Goal: Task Accomplishment & Management: Complete application form

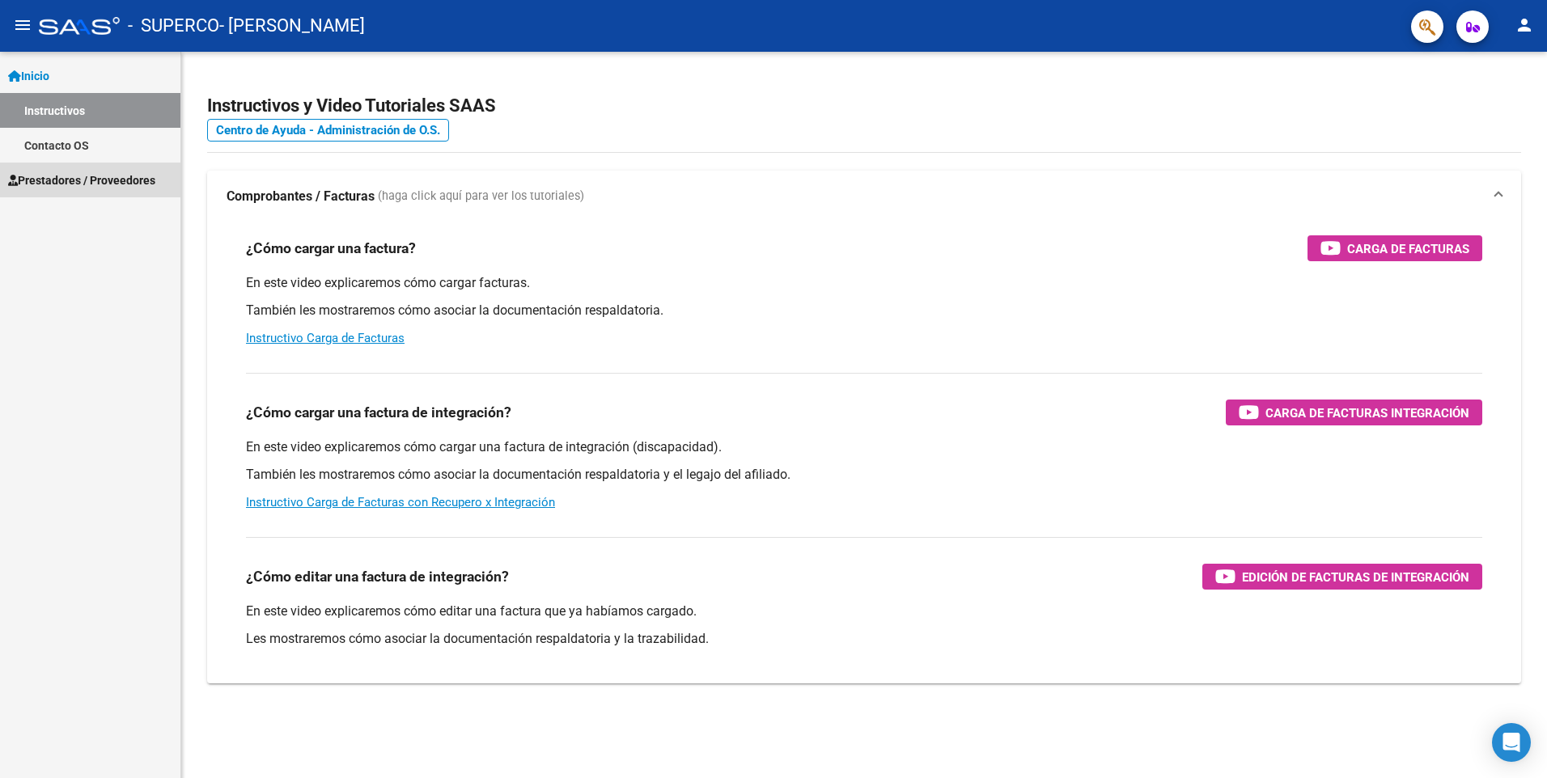
click at [125, 182] on span "Prestadores / Proveedores" at bounding box center [81, 181] width 147 height 18
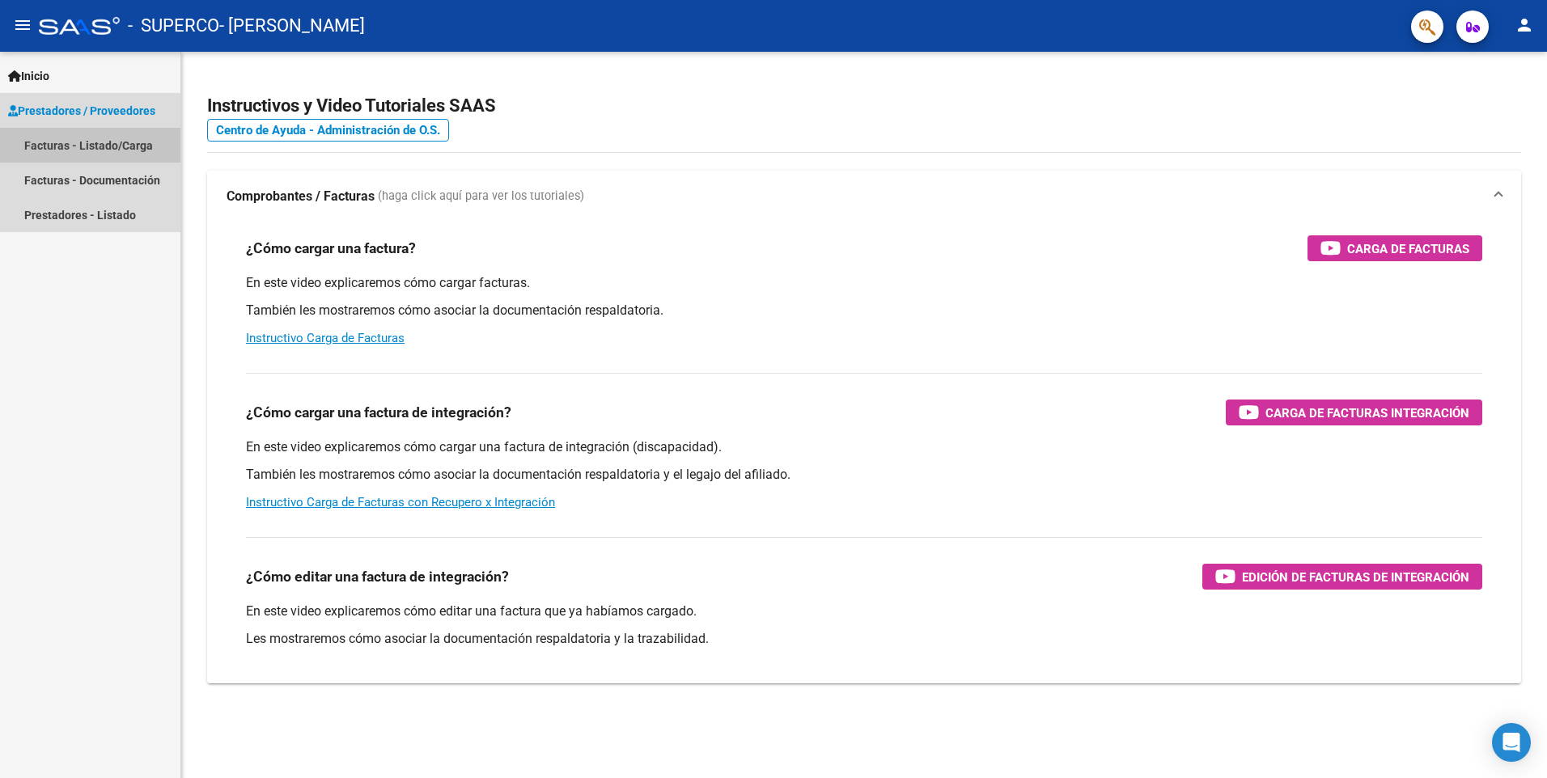
click at [130, 144] on link "Facturas - Listado/Carga" at bounding box center [90, 145] width 180 height 35
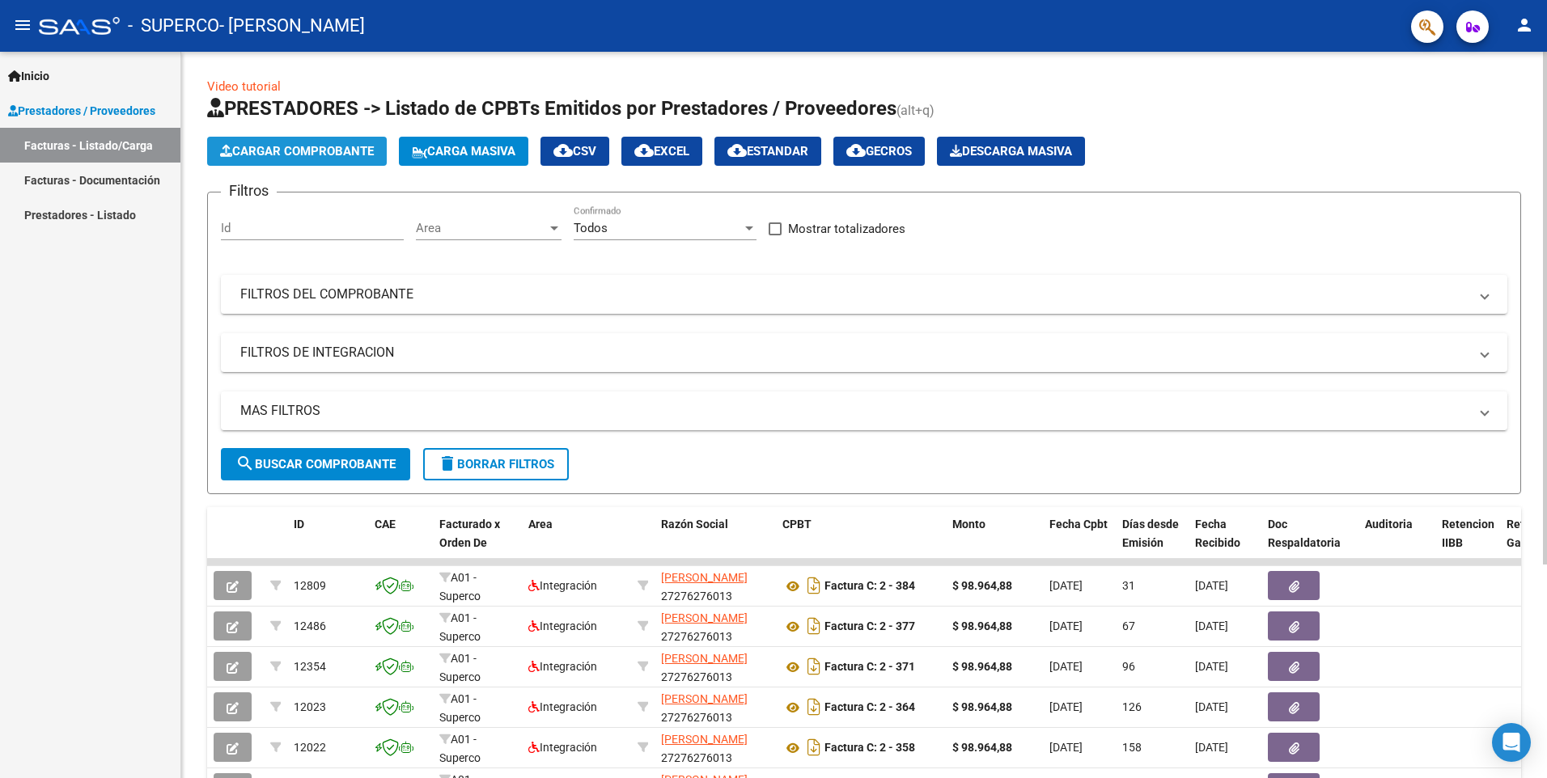
click at [223, 146] on icon "button" at bounding box center [226, 151] width 12 height 12
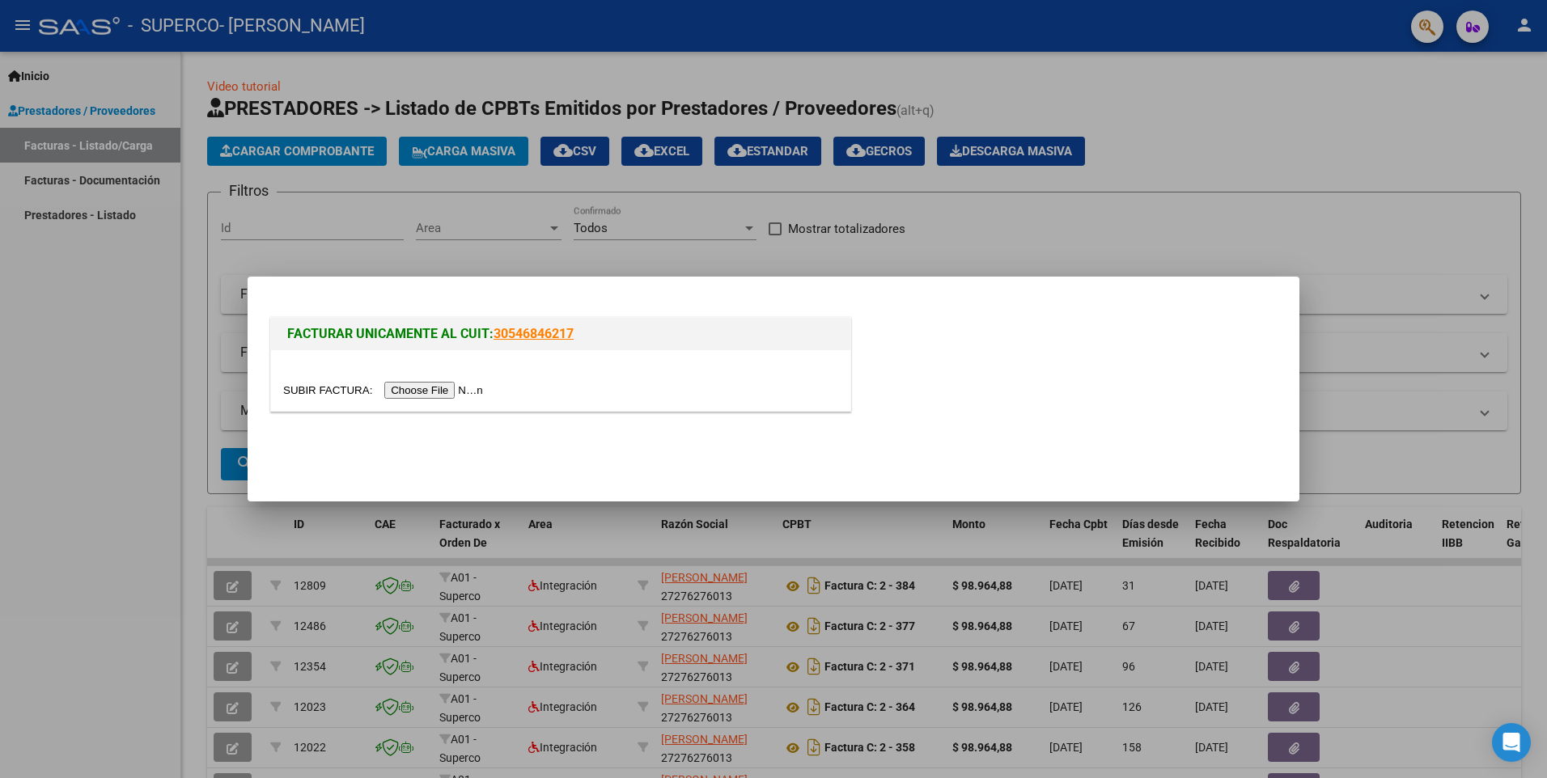
click at [434, 390] on input "file" at bounding box center [385, 390] width 205 height 17
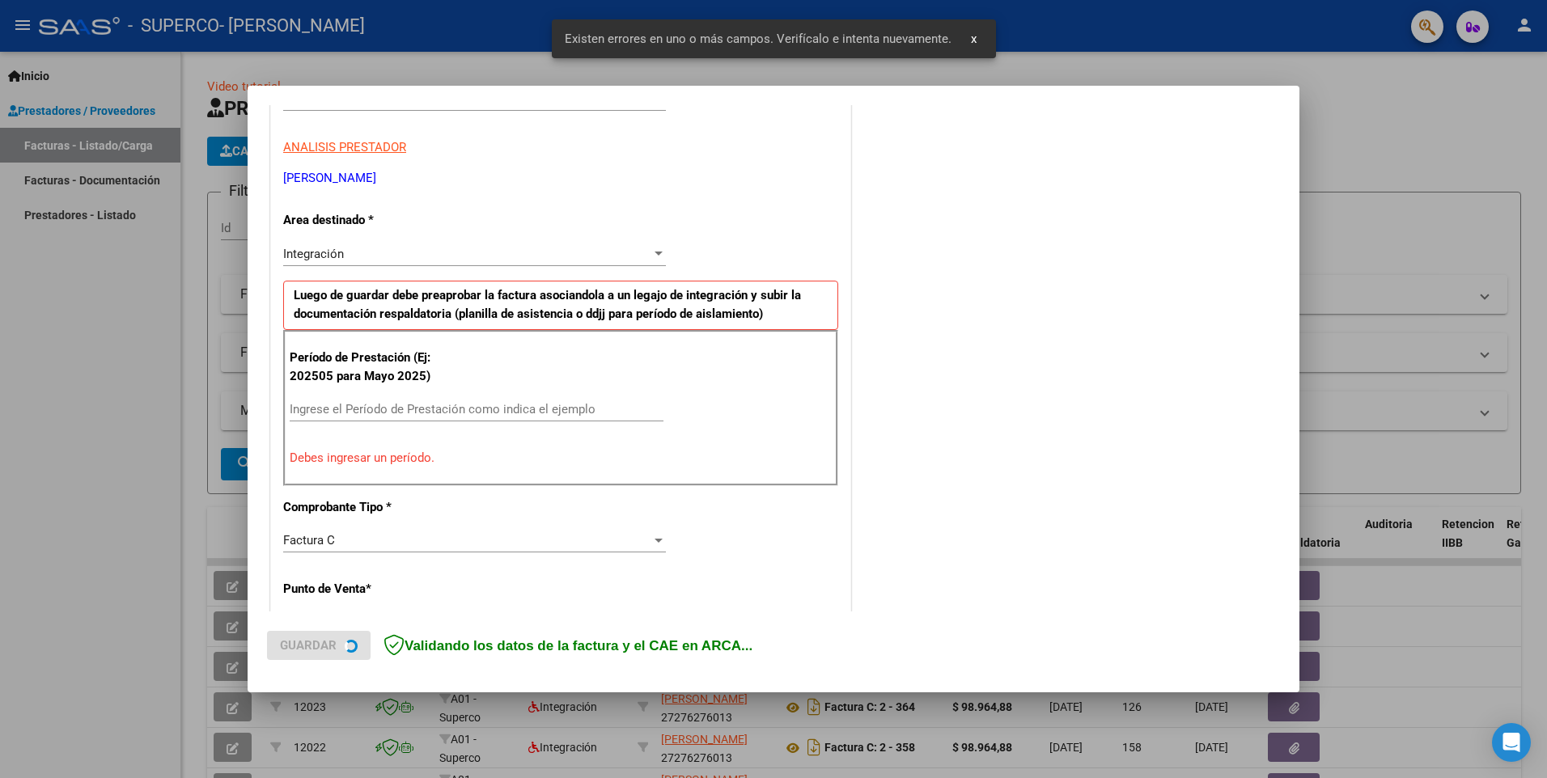
scroll to position [280, 0]
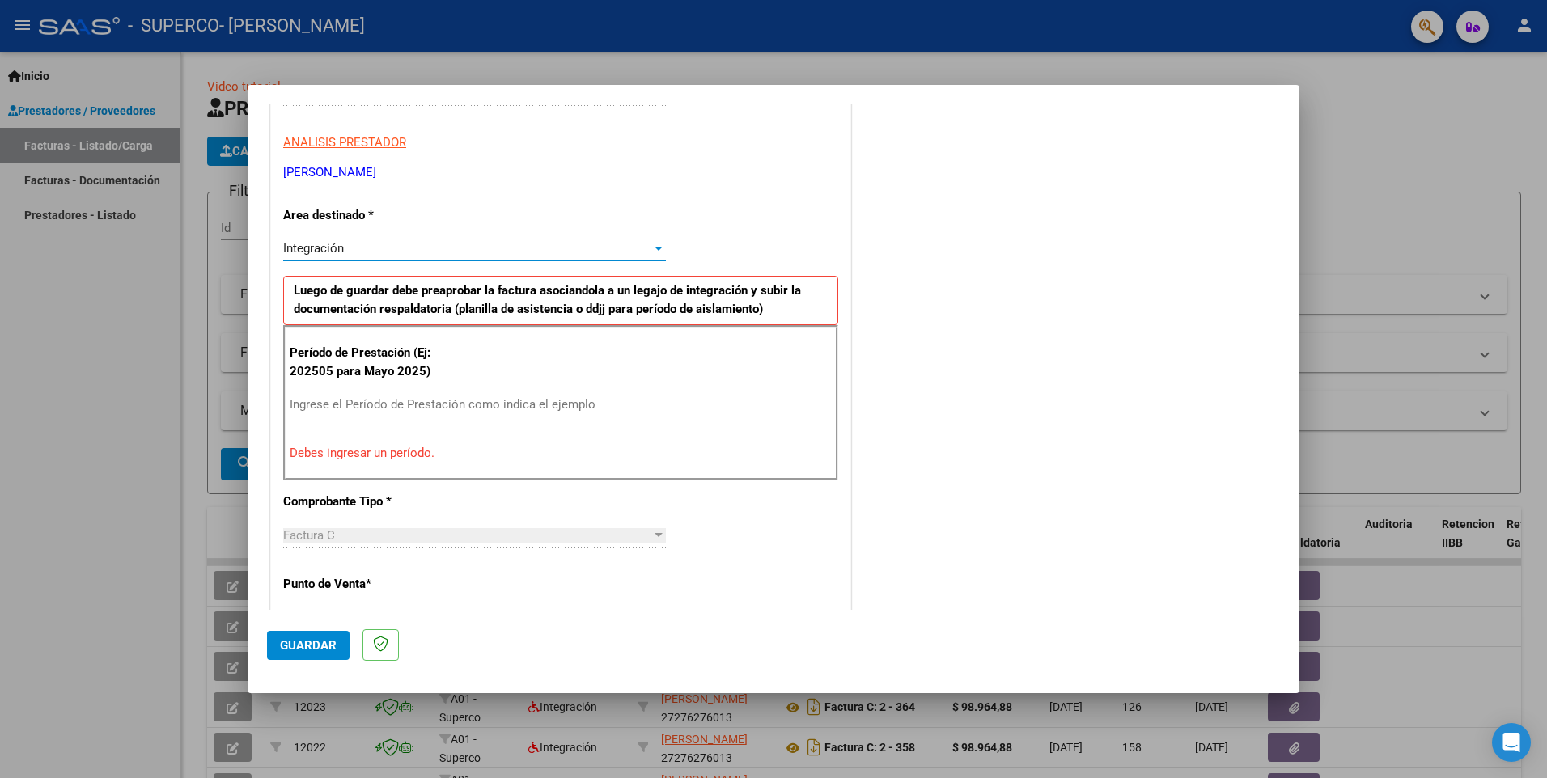
click at [585, 252] on div "Integración" at bounding box center [467, 248] width 368 height 15
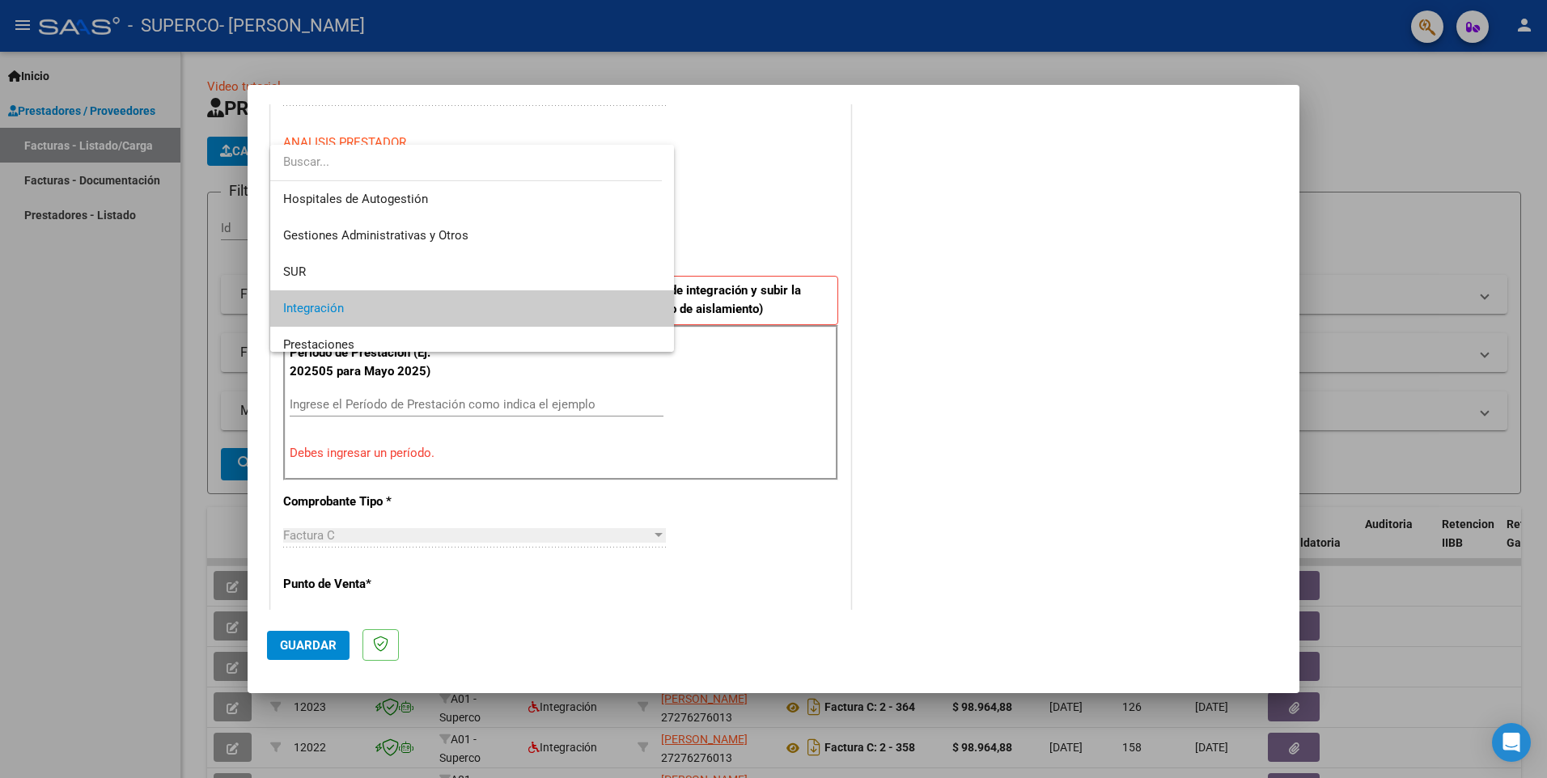
scroll to position [61, 0]
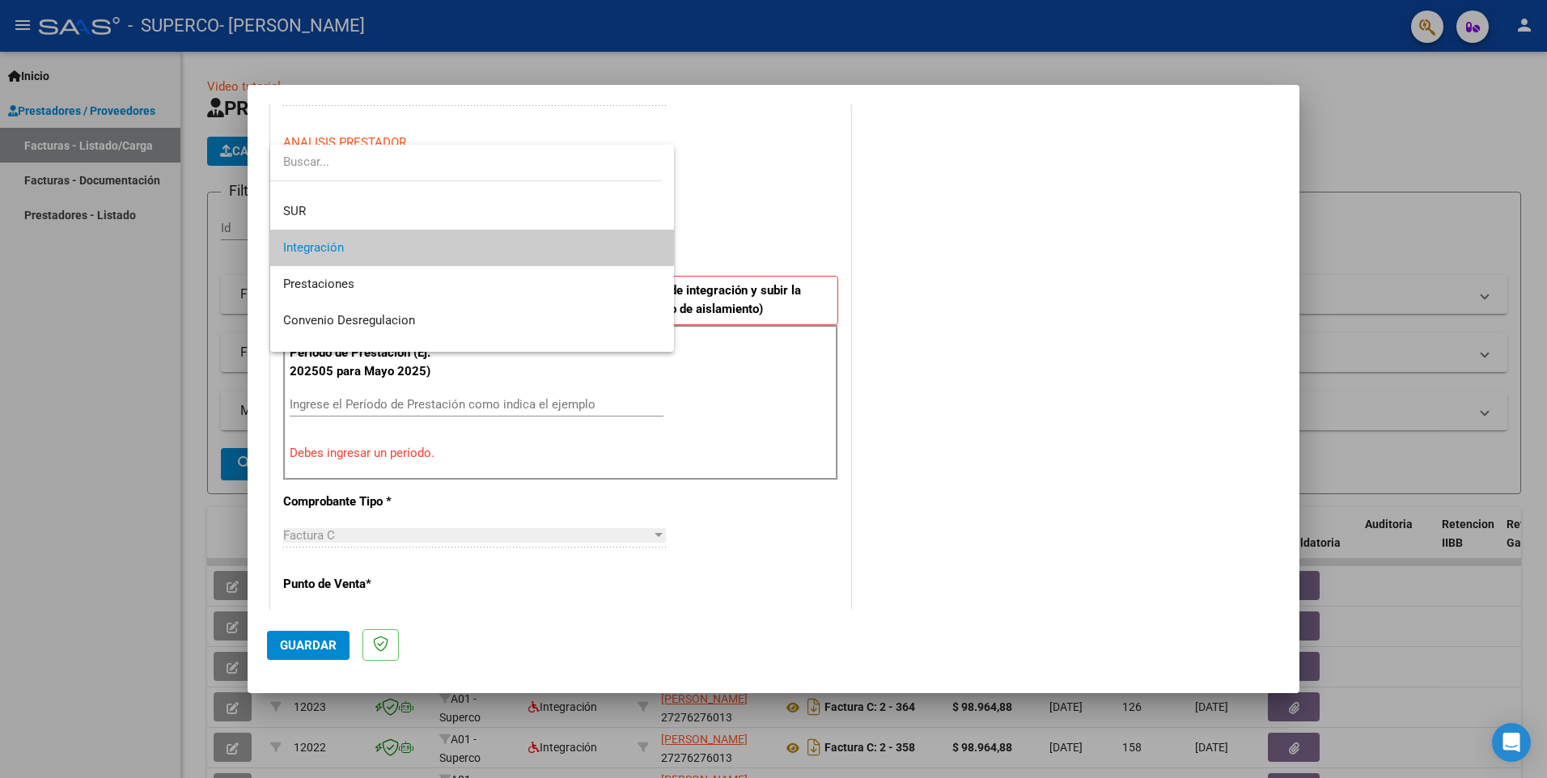
click at [585, 252] on span "Integración" at bounding box center [472, 248] width 378 height 36
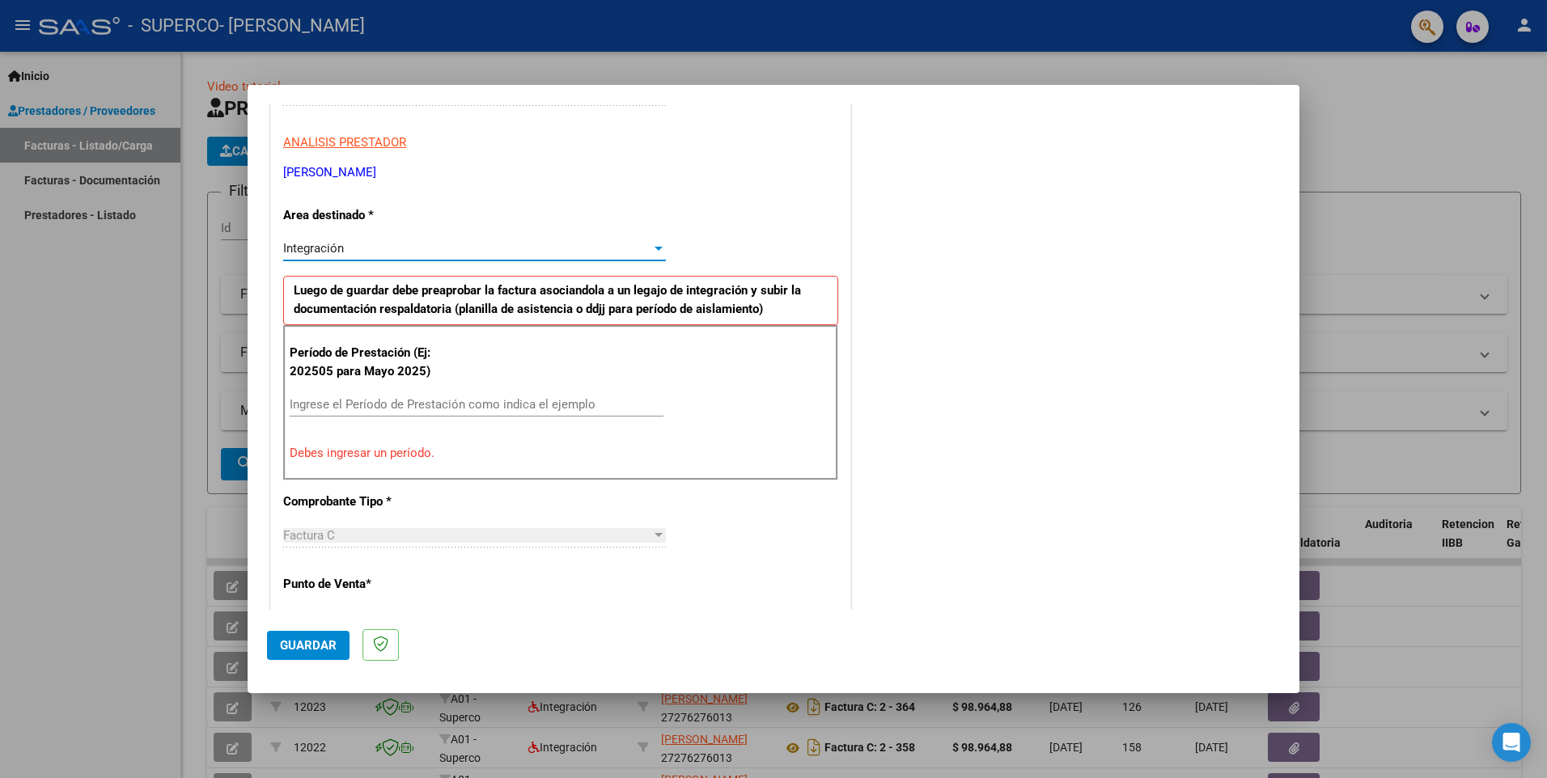
click at [369, 401] on input "Ingrese el Período de Prestación como indica el ejemplo" at bounding box center [477, 404] width 374 height 15
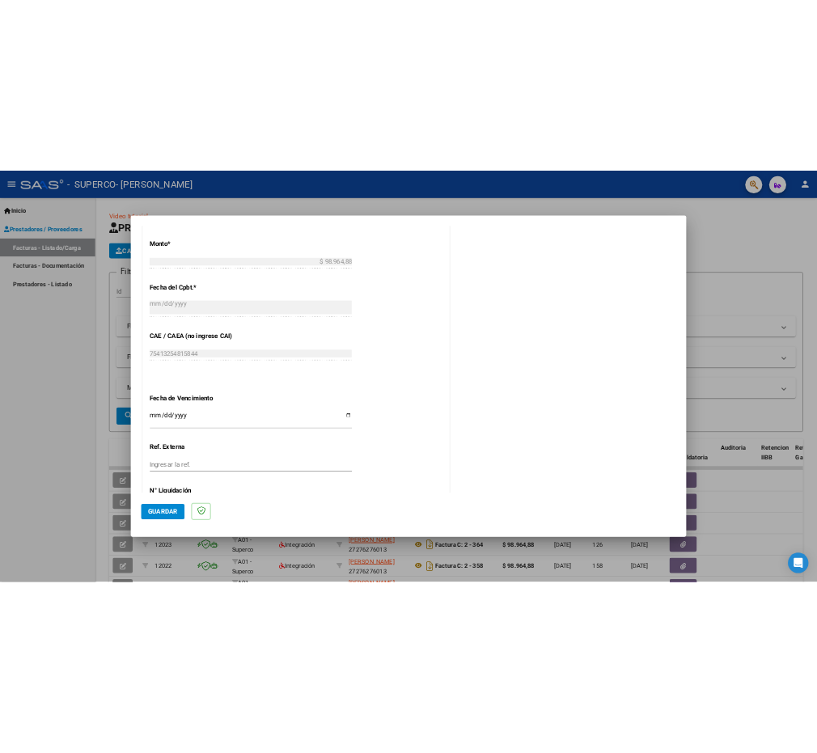
scroll to position [918, 0]
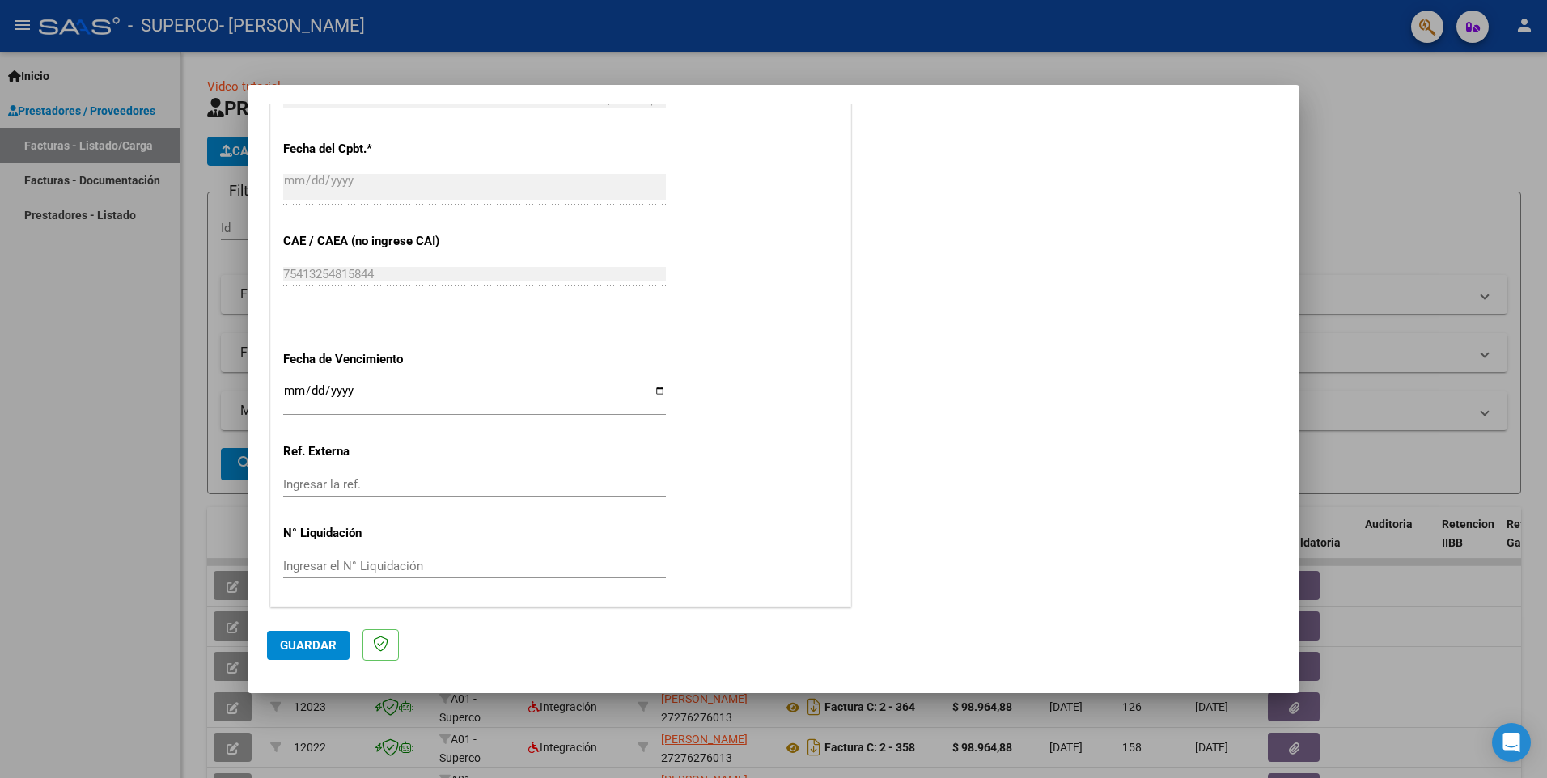
type input "202509"
click at [388, 395] on input "Ingresar la fecha" at bounding box center [474, 397] width 383 height 26
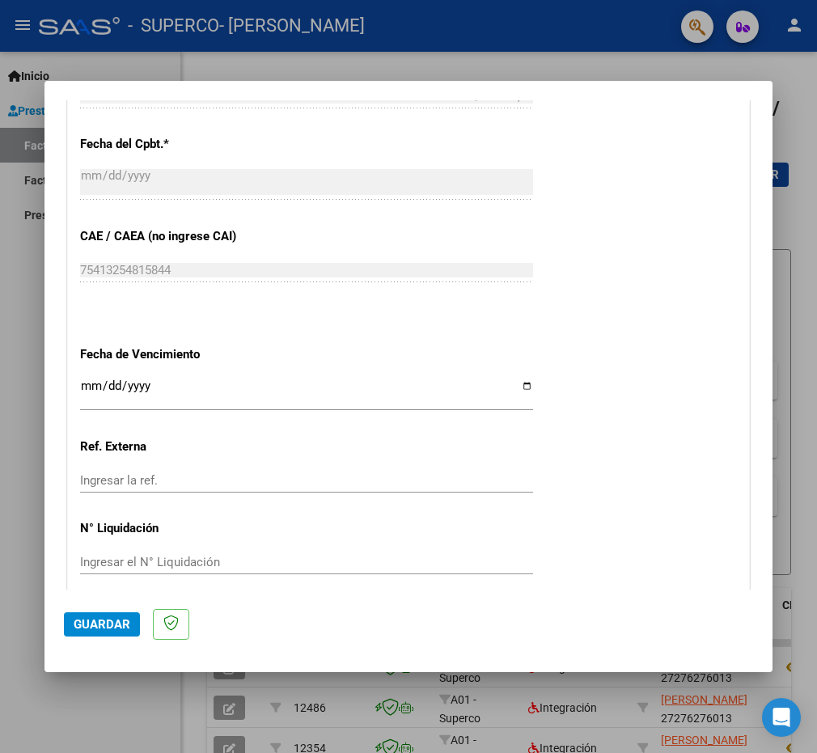
click at [127, 385] on input "Ingresar la fecha" at bounding box center [306, 392] width 453 height 26
click at [522, 389] on input "Ingresar la fecha" at bounding box center [306, 392] width 453 height 26
type input "[DATE]"
click at [103, 621] on span "Guardar" at bounding box center [102, 624] width 57 height 15
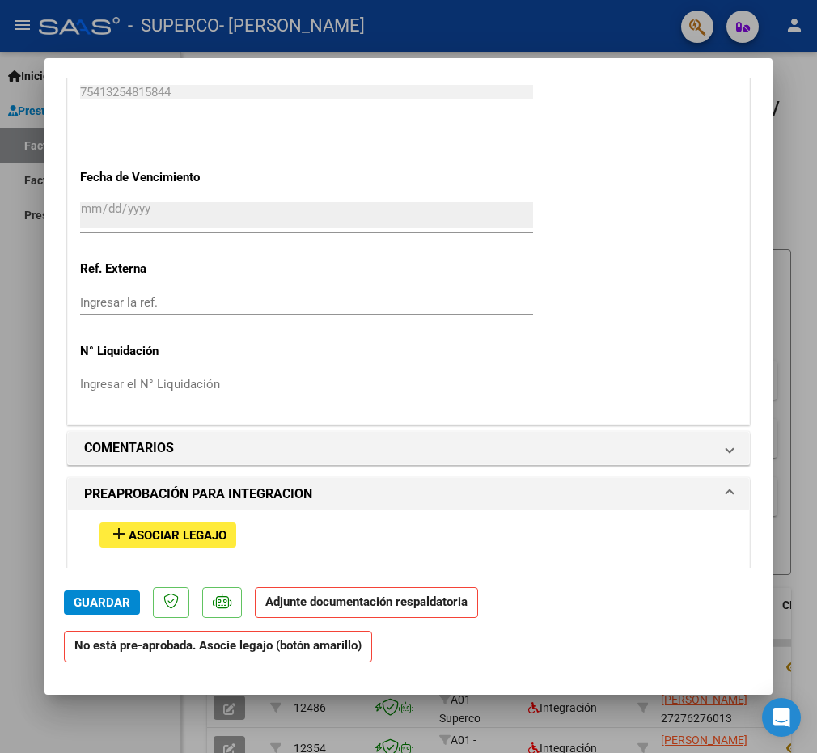
scroll to position [1133, 0]
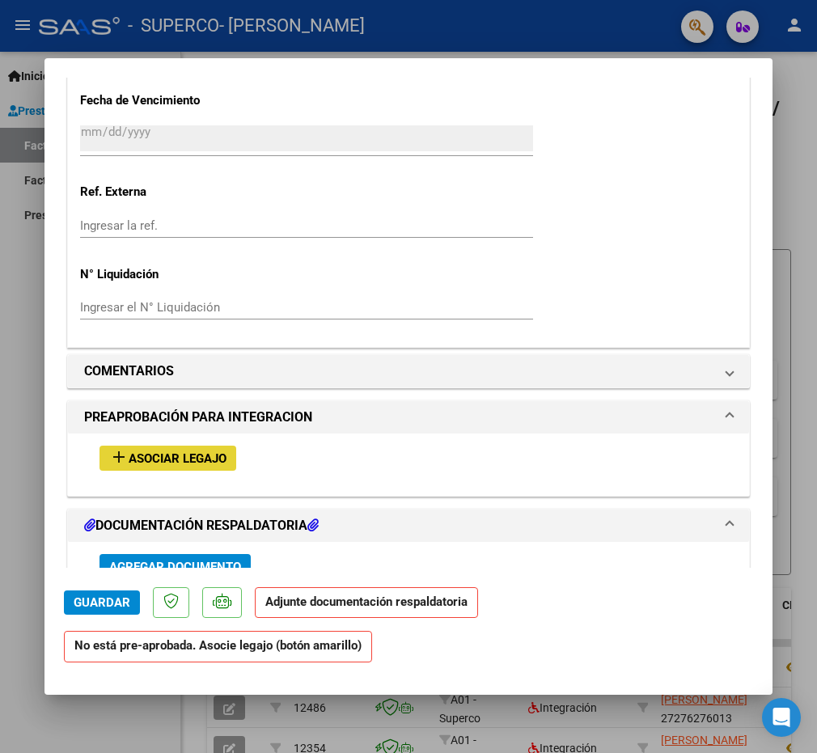
click at [186, 460] on span "Asociar Legajo" at bounding box center [178, 458] width 98 height 15
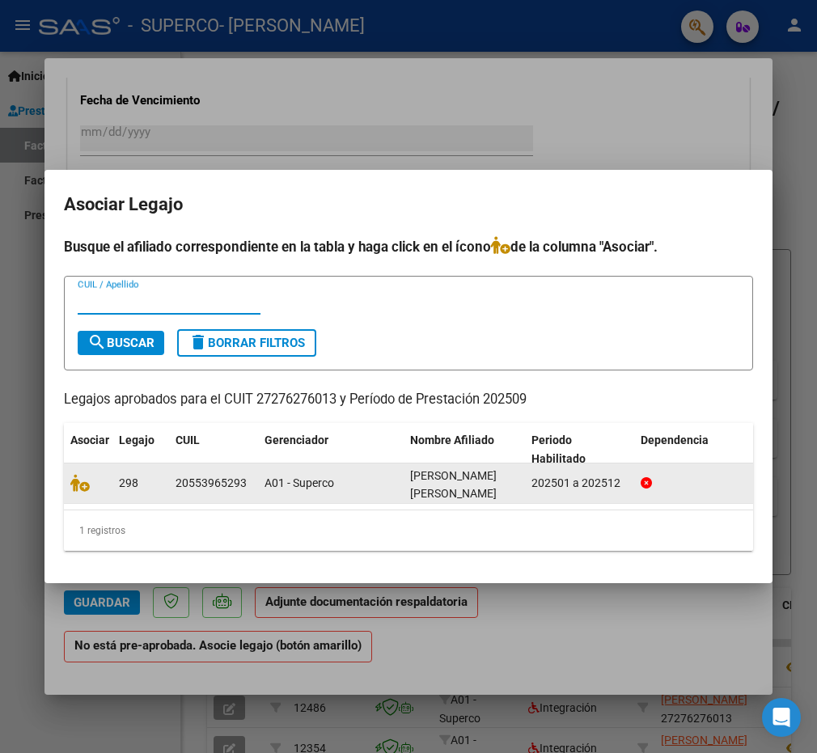
scroll to position [3, 0]
drag, startPoint x: 176, startPoint y: 479, endPoint x: 245, endPoint y: 476, distance: 69.7
click at [245, 476] on div "20553965293" at bounding box center [211, 483] width 71 height 19
drag, startPoint x: 245, startPoint y: 476, endPoint x: 218, endPoint y: 481, distance: 27.1
copy div "20553965293"
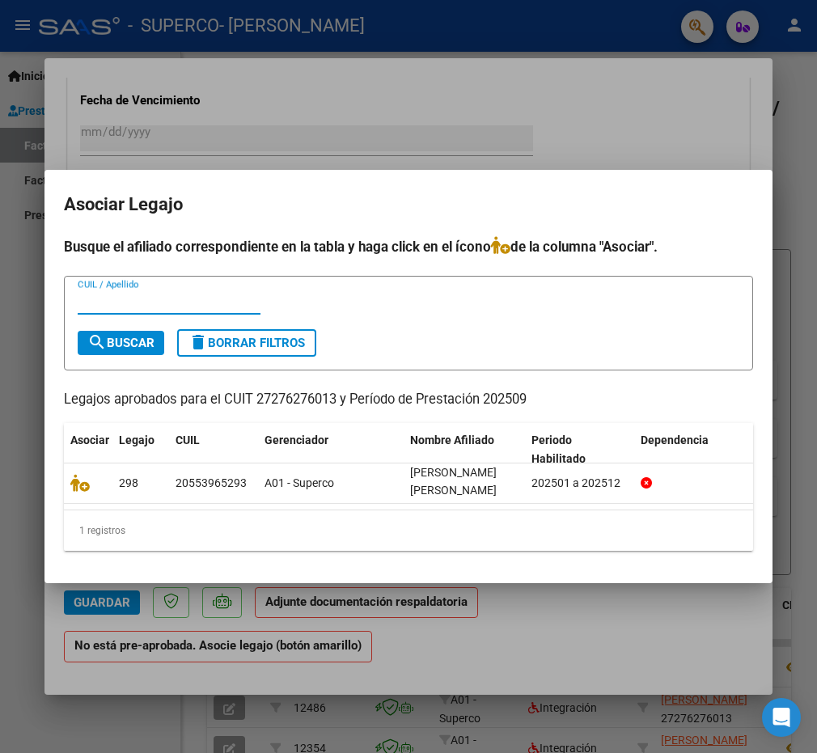
click at [108, 295] on input "CUIL / Apellido" at bounding box center [169, 302] width 183 height 15
paste input "20553965293"
type input "20553965293"
click at [130, 338] on span "search Buscar" at bounding box center [120, 343] width 67 height 15
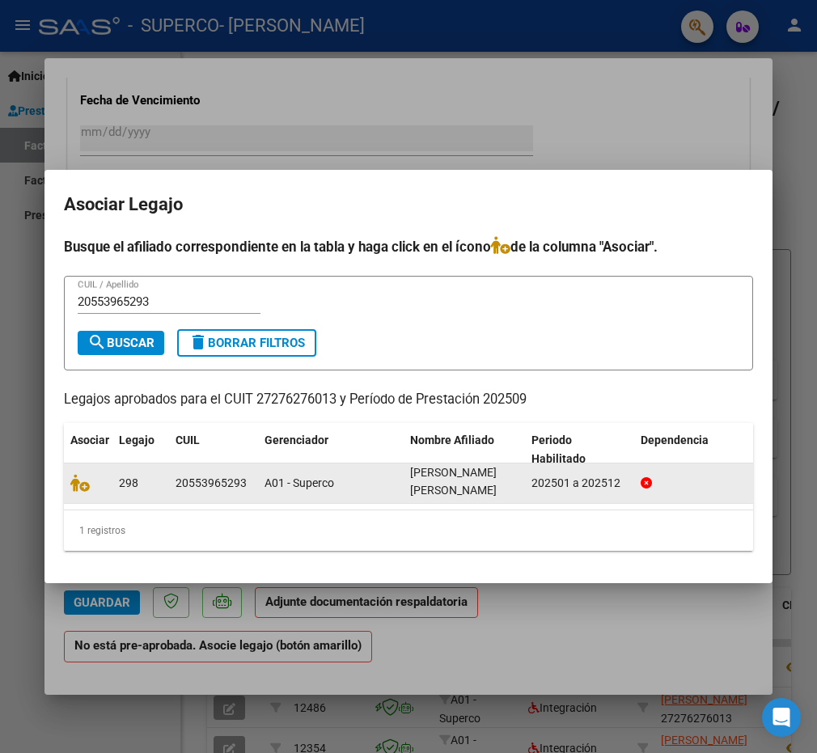
click at [644, 478] on icon at bounding box center [646, 482] width 11 height 11
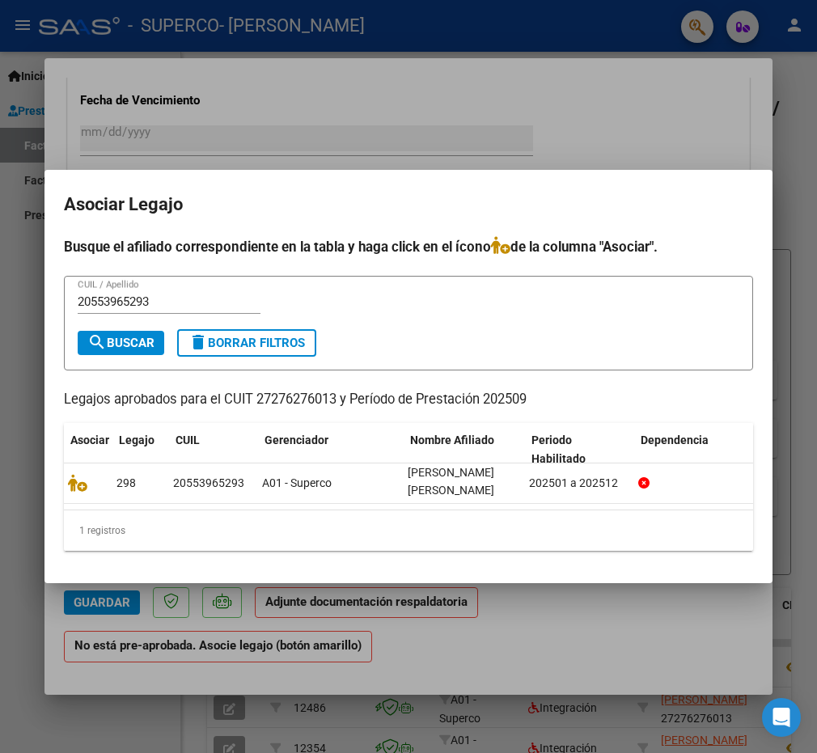
scroll to position [0, 0]
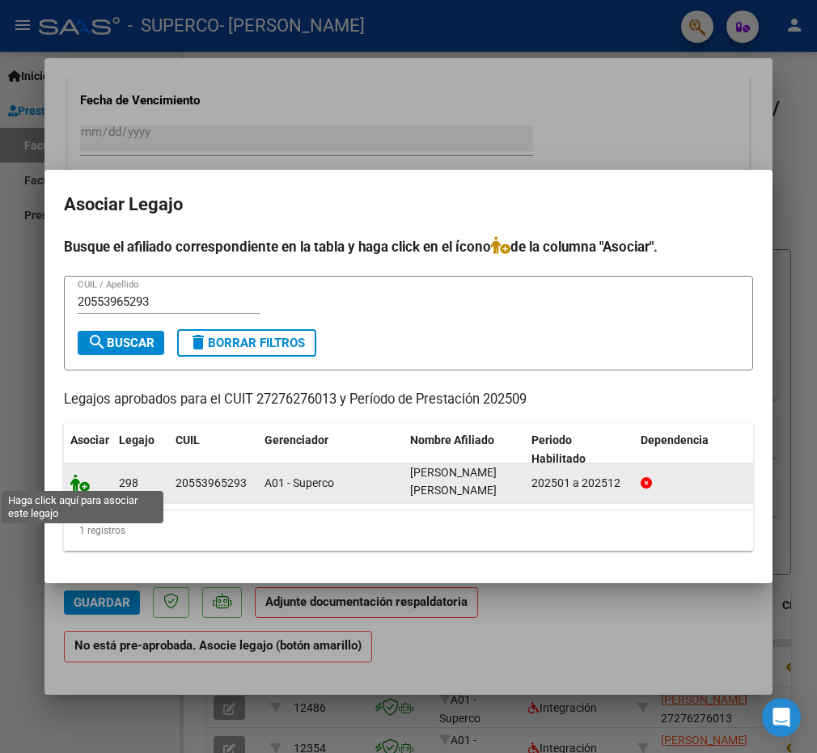
click at [77, 484] on icon at bounding box center [79, 483] width 19 height 18
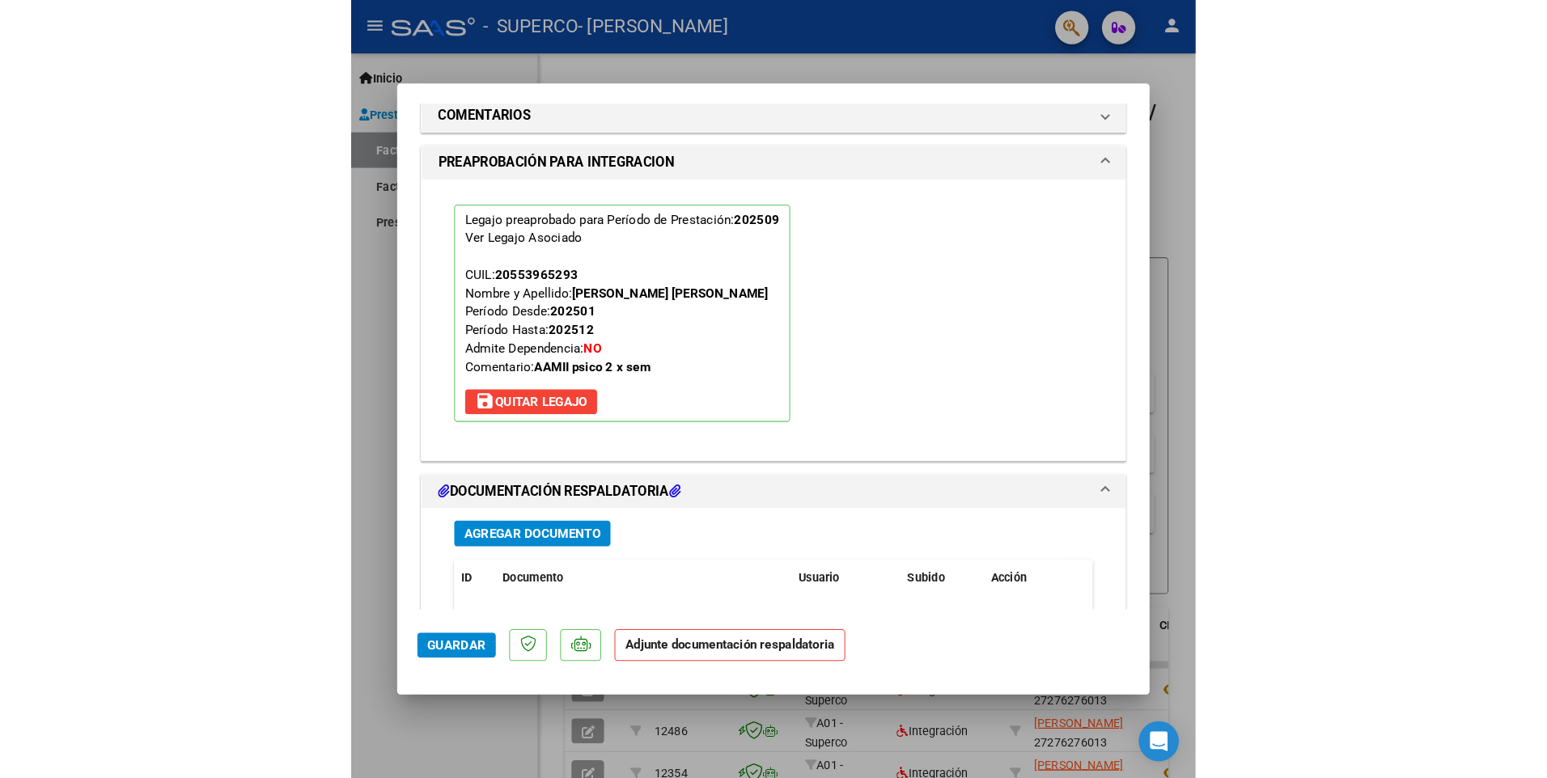
scroll to position [1580, 0]
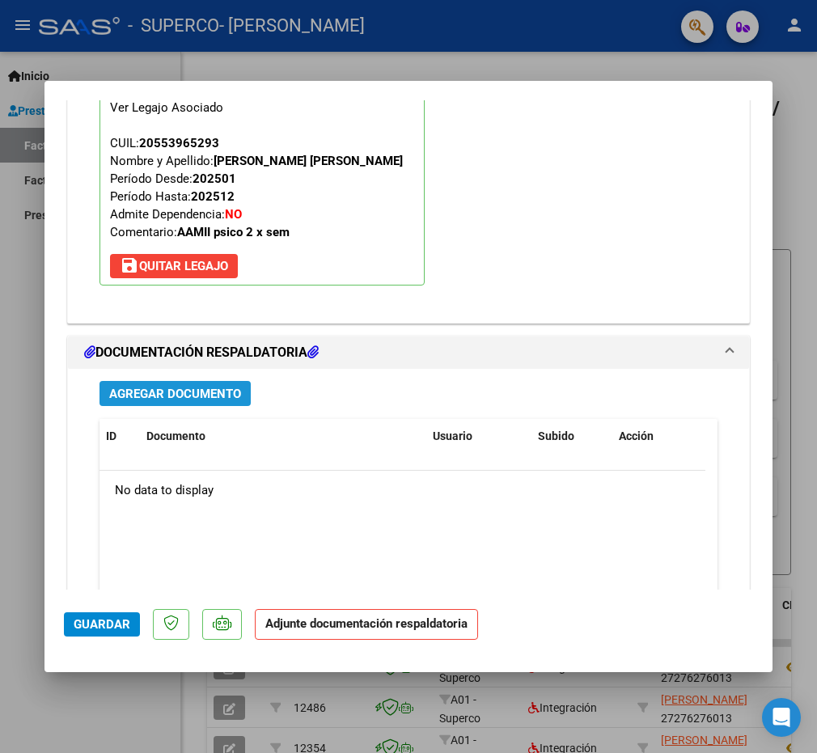
click at [137, 388] on span "Agregar Documento" at bounding box center [175, 394] width 132 height 15
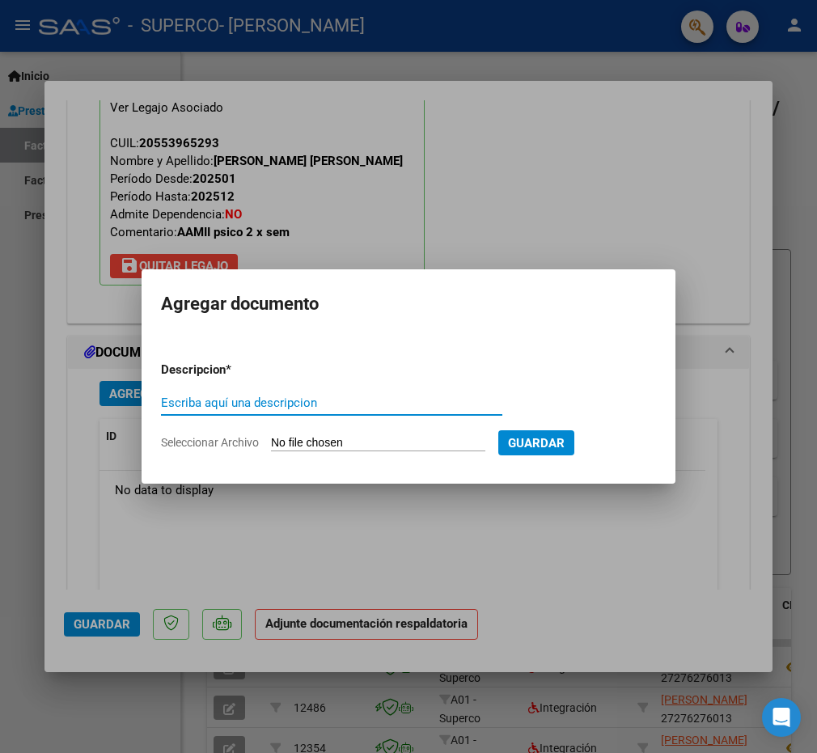
click at [189, 392] on div "Escriba aquí una descripcion" at bounding box center [331, 403] width 341 height 24
click at [182, 404] on input "Escriba aquí una descripcion" at bounding box center [331, 403] width 341 height 15
type input "Planilla de Asistencia [DATE]"
click at [574, 441] on button "Guardar" at bounding box center [536, 442] width 76 height 25
click at [208, 433] on form "Descripcion * Planilla de Asistencia [DATE] Escriba aquí una descripcion Selecc…" at bounding box center [408, 407] width 495 height 116
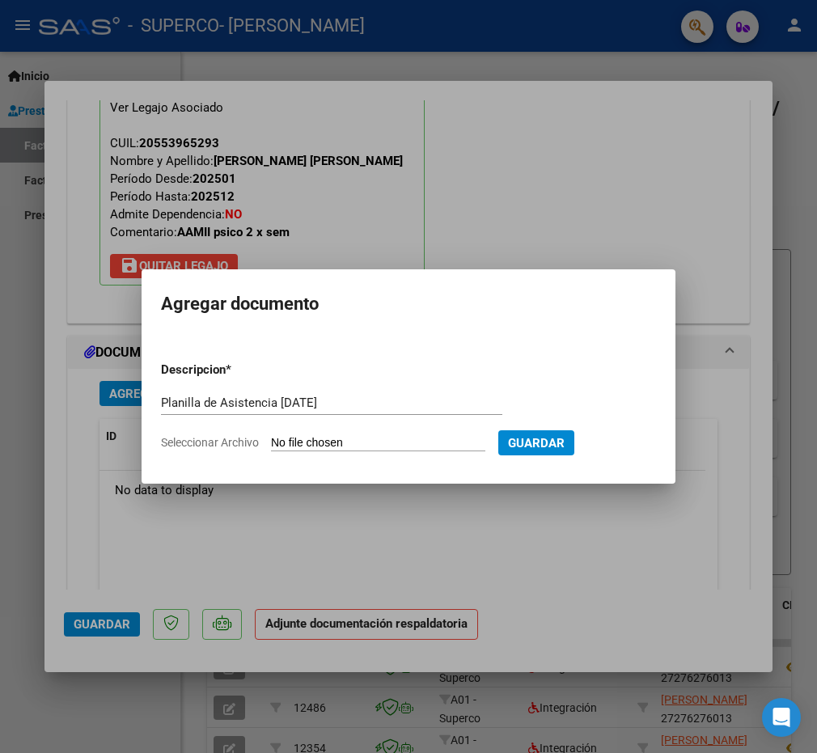
click at [210, 443] on span "Seleccionar Archivo" at bounding box center [210, 442] width 98 height 13
click at [271, 443] on input "Seleccionar Archivo" at bounding box center [378, 443] width 214 height 15
type input "C:\fakepath\PLANILLA DE ASIST [DATE].pdf"
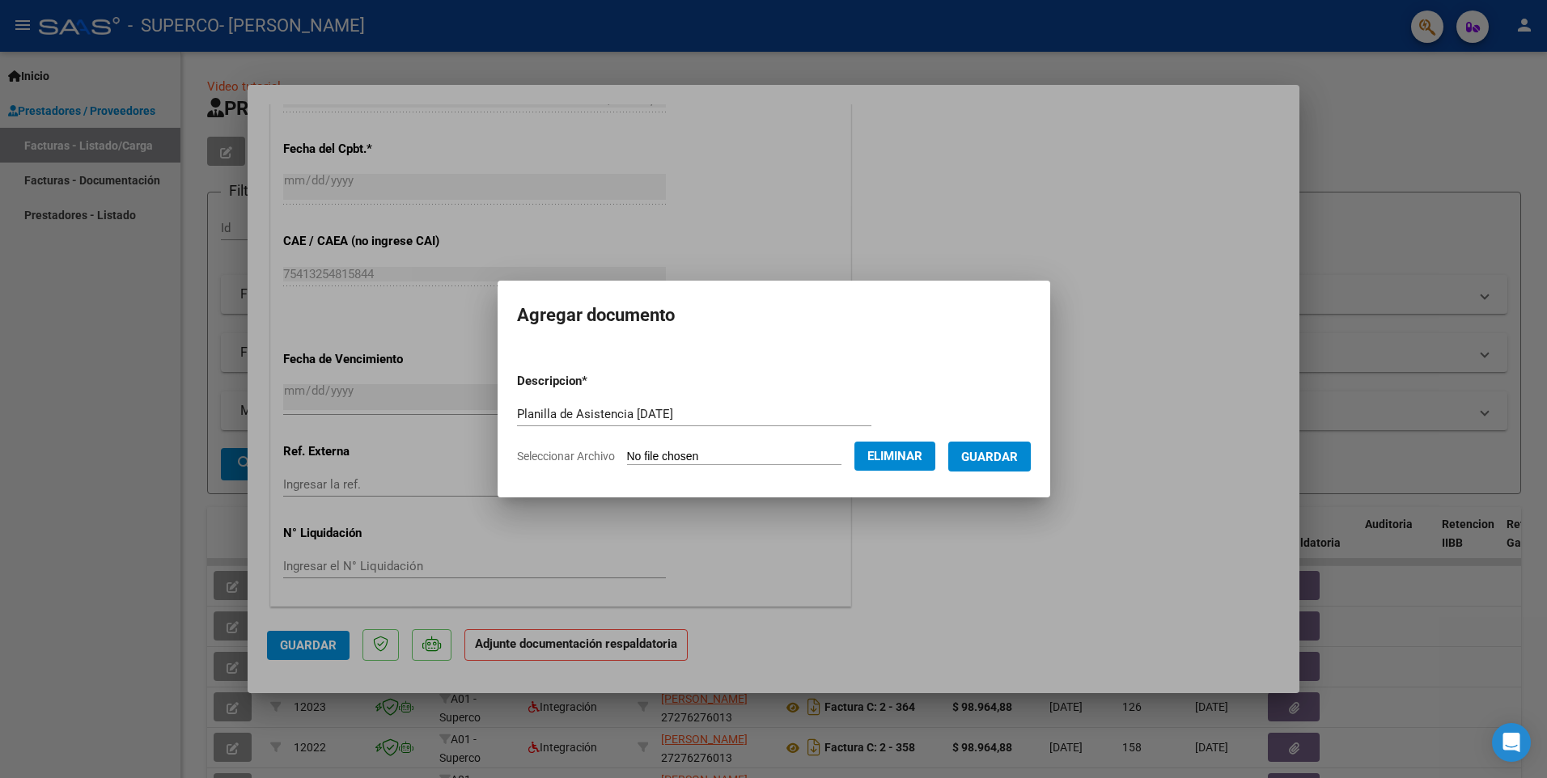
scroll to position [943, 0]
click at [816, 448] on button "Guardar" at bounding box center [989, 457] width 83 height 30
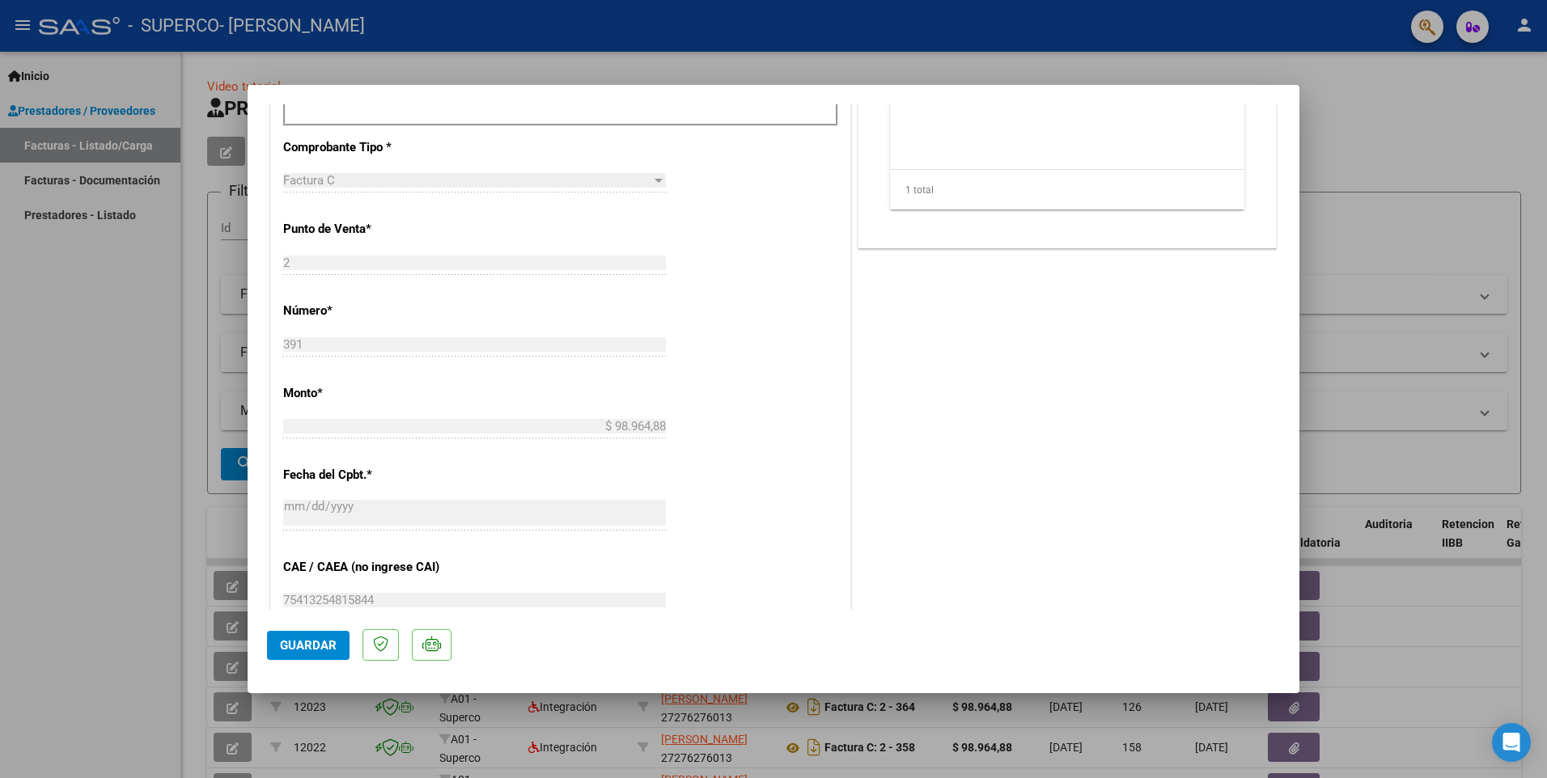
scroll to position [728, 0]
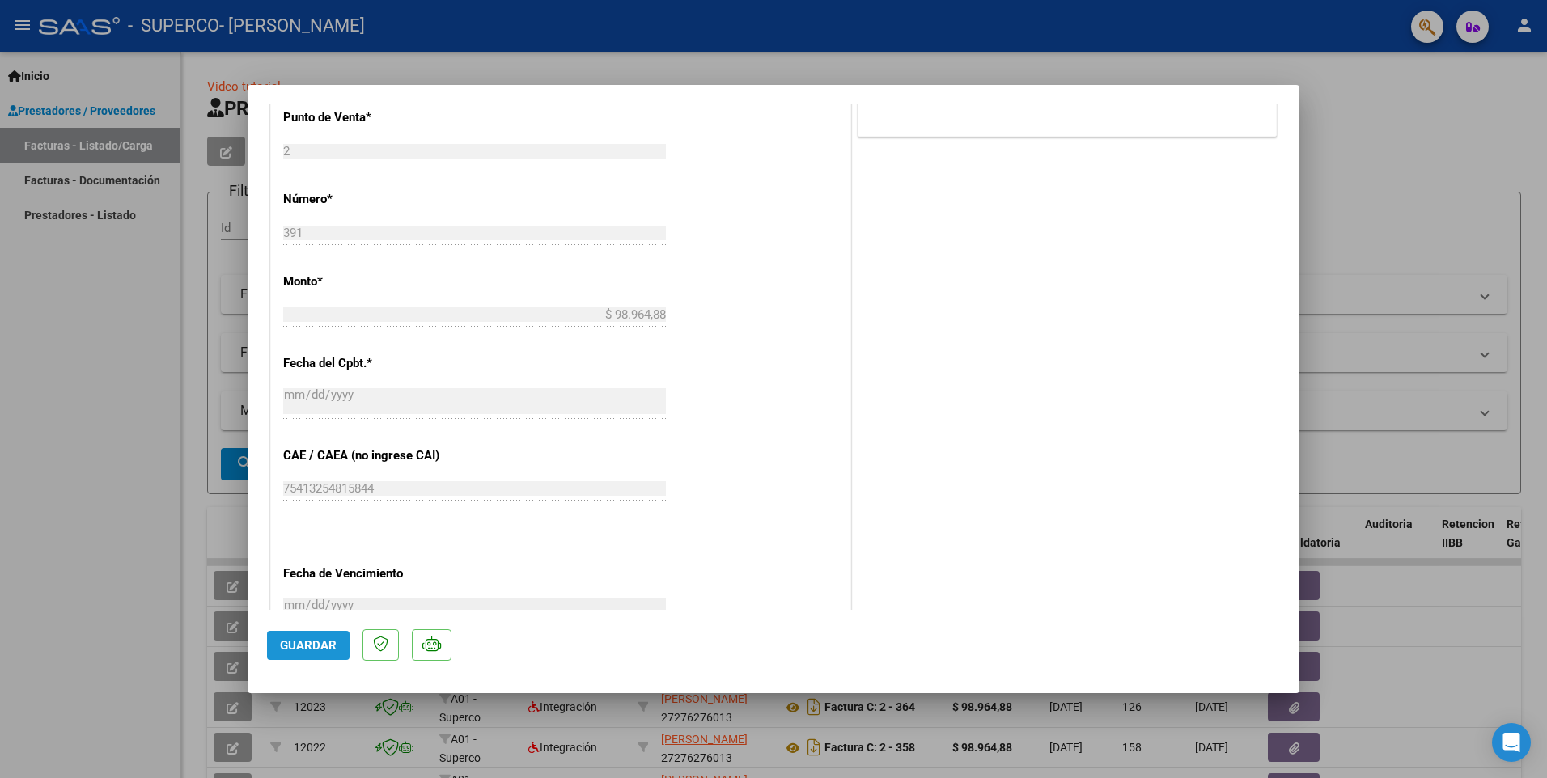
click at [302, 646] on span "Guardar" at bounding box center [308, 645] width 57 height 15
click at [816, 155] on div at bounding box center [773, 389] width 1547 height 778
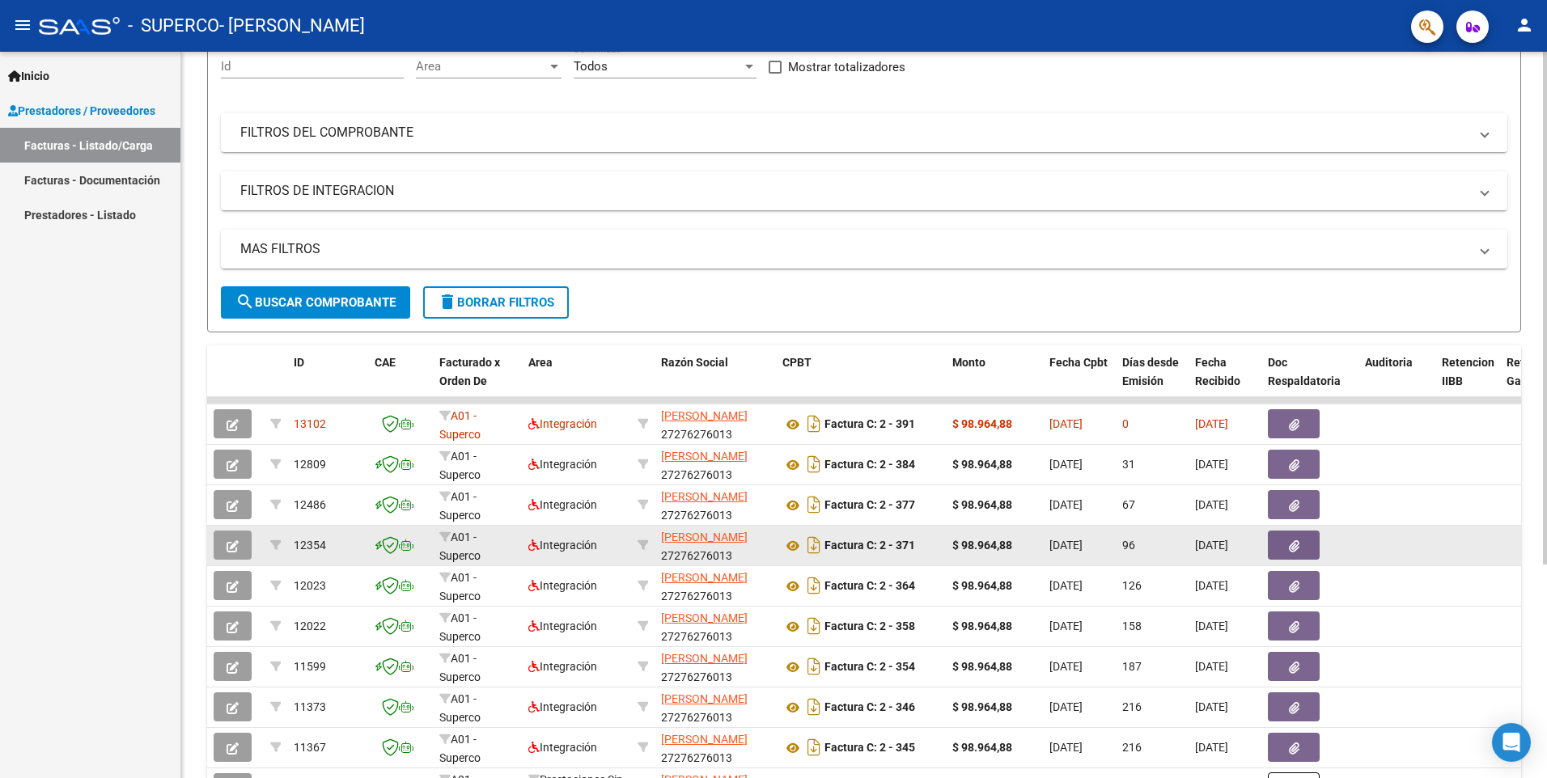
scroll to position [3, 0]
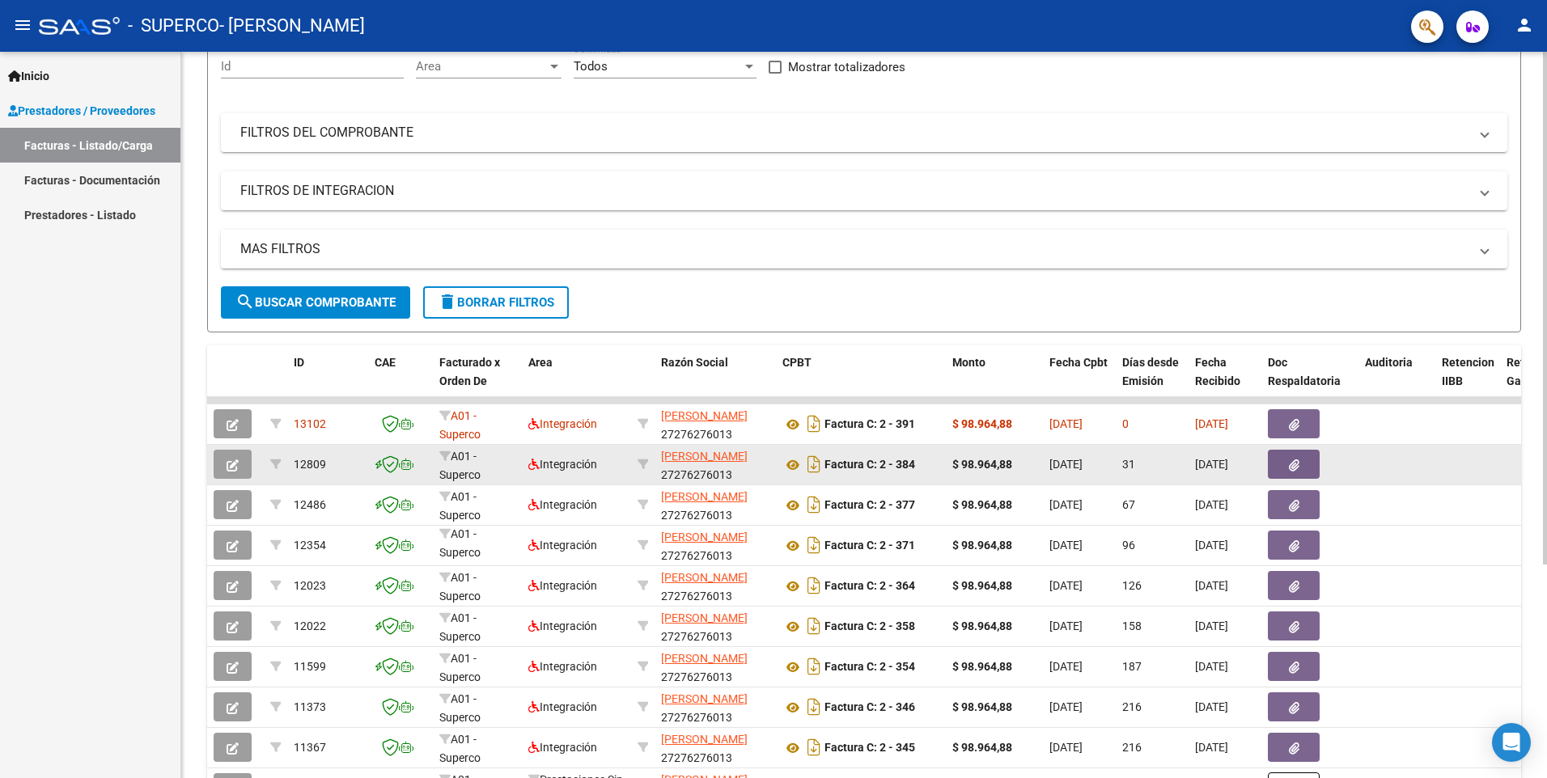
click at [816, 460] on icon "button" at bounding box center [1294, 466] width 11 height 12
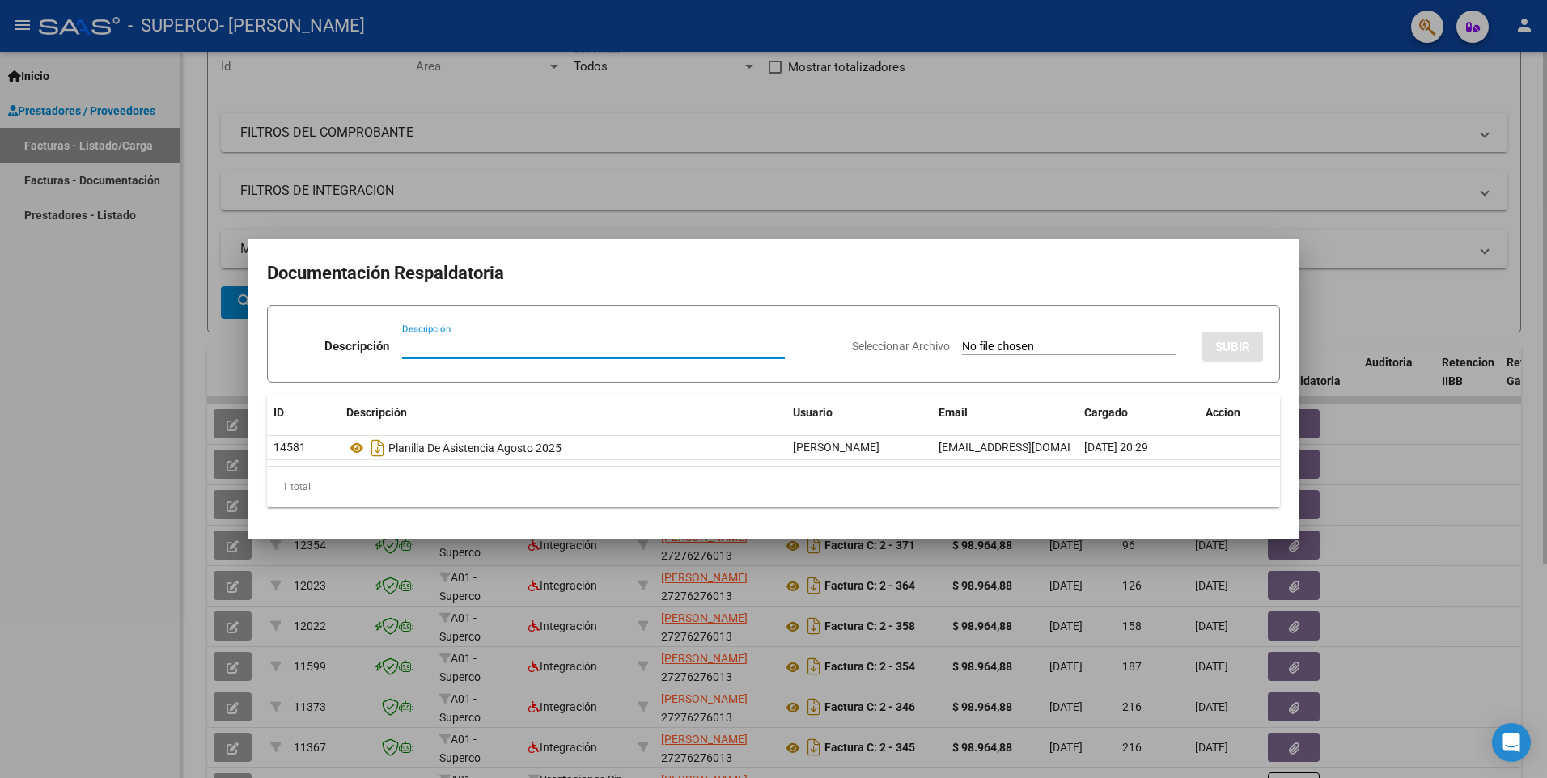
click at [816, 313] on div at bounding box center [773, 389] width 1547 height 778
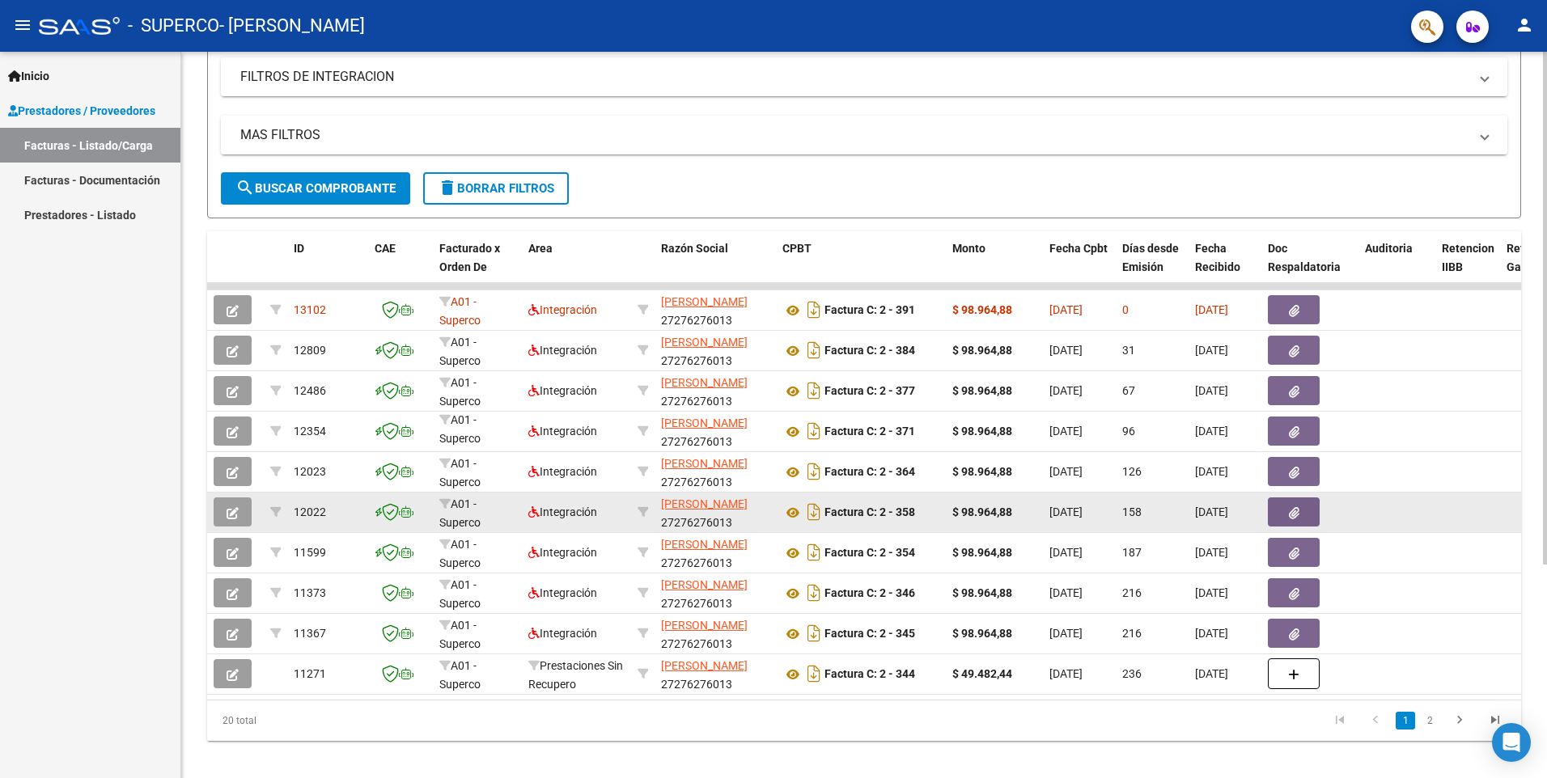
scroll to position [303, 0]
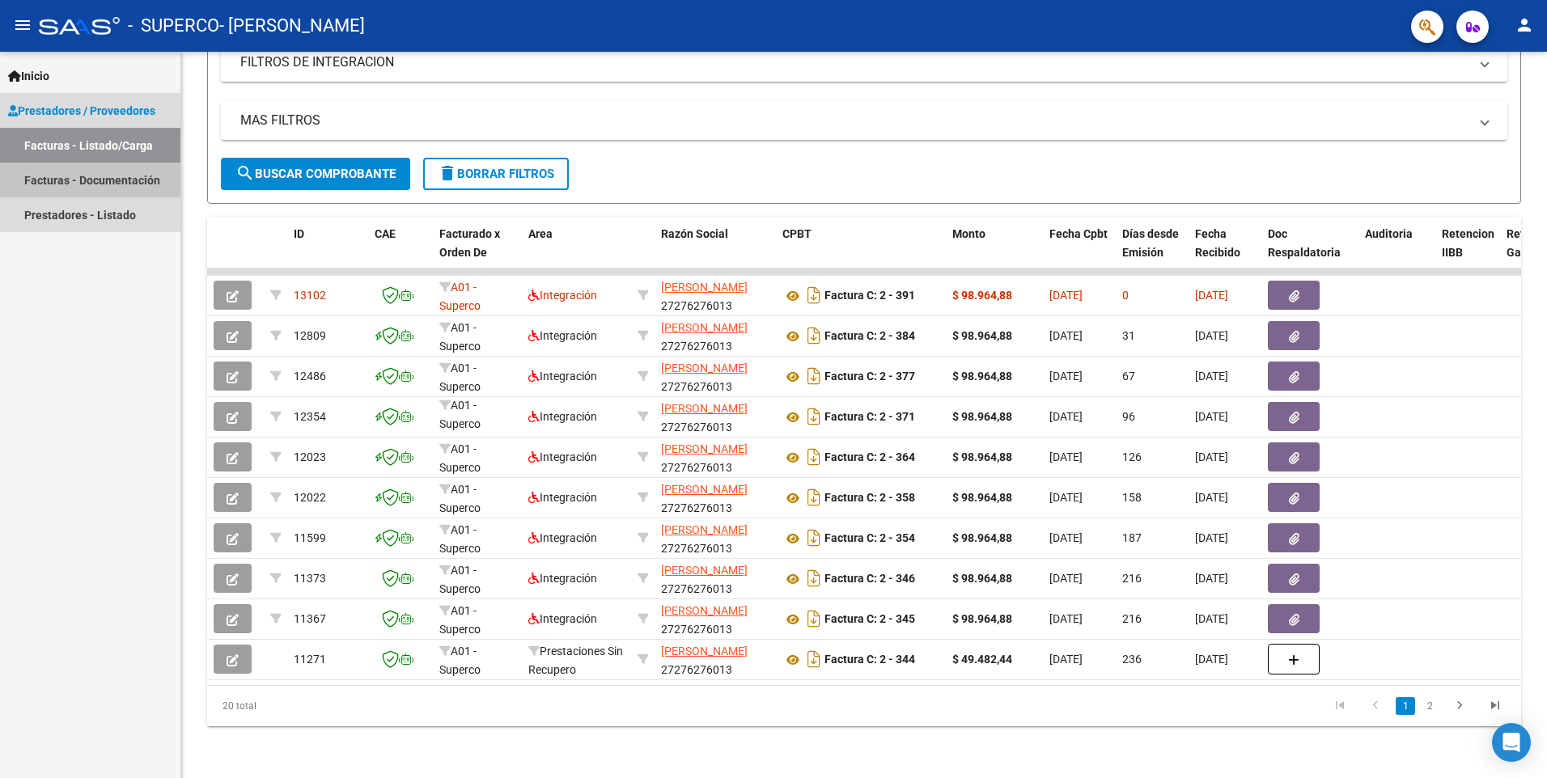
click at [133, 183] on link "Facturas - Documentación" at bounding box center [90, 180] width 180 height 35
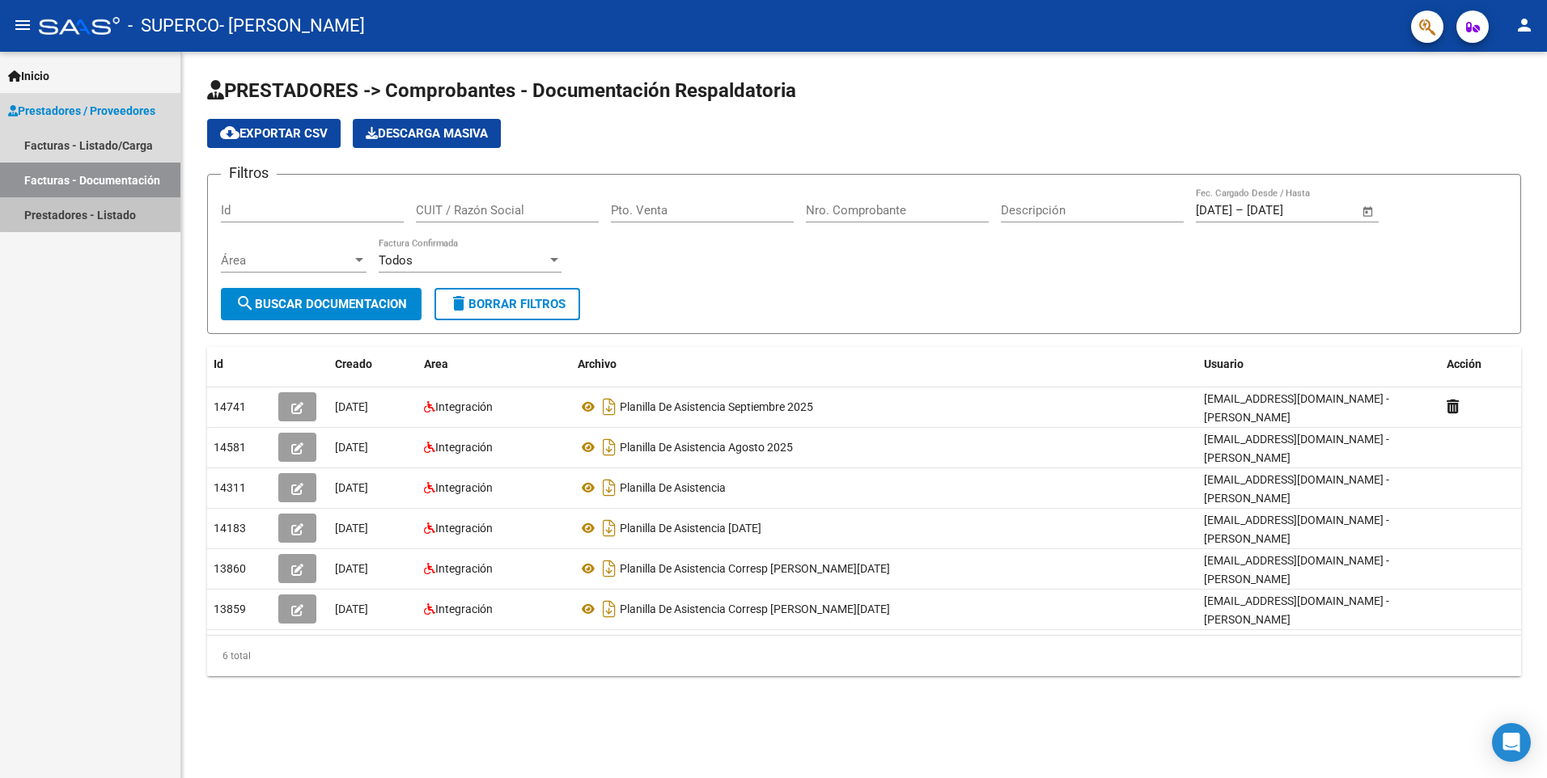
click at [91, 214] on link "Prestadores - Listado" at bounding box center [90, 214] width 180 height 35
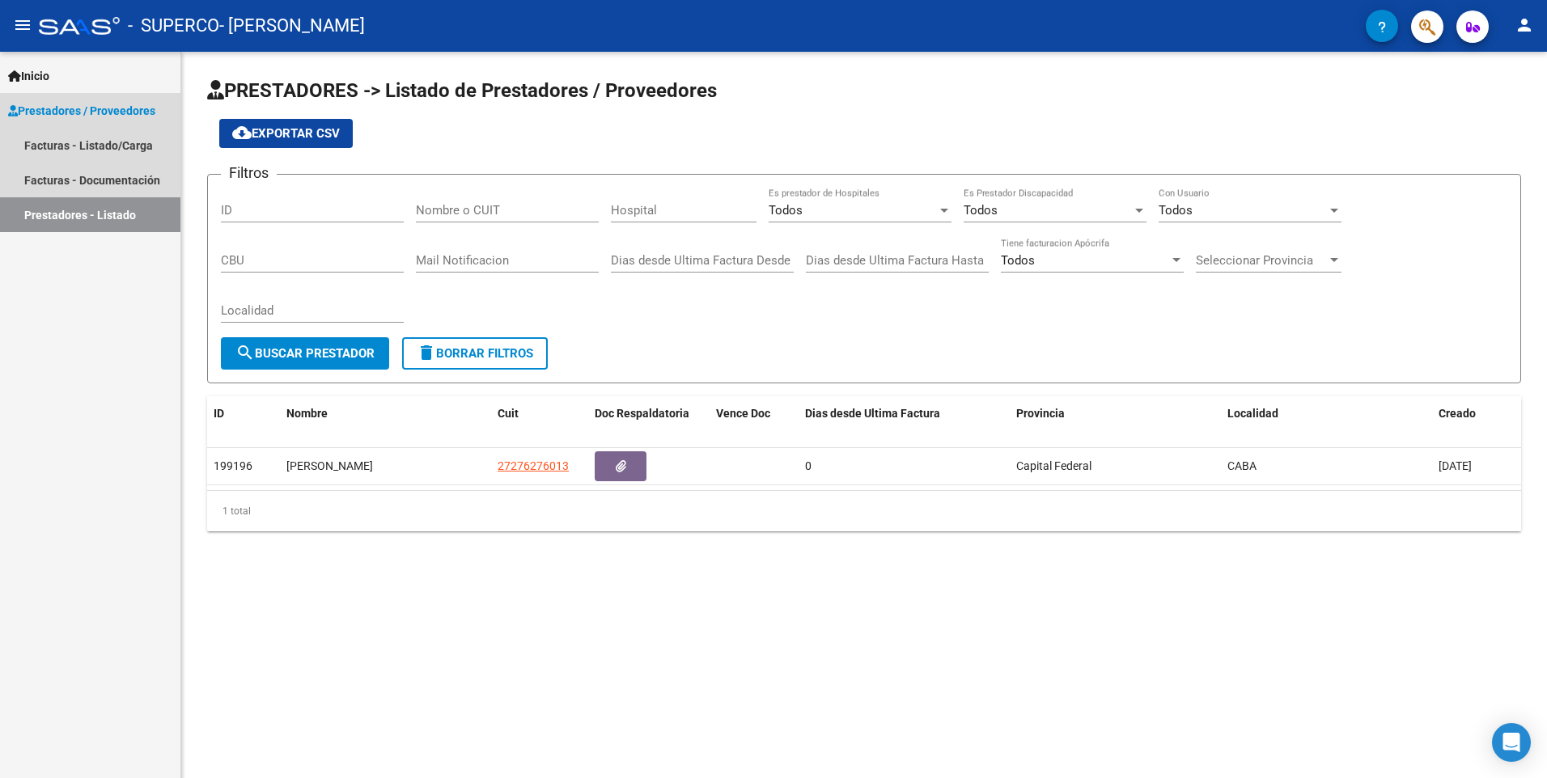
click at [57, 107] on span "Prestadores / Proveedores" at bounding box center [81, 111] width 147 height 18
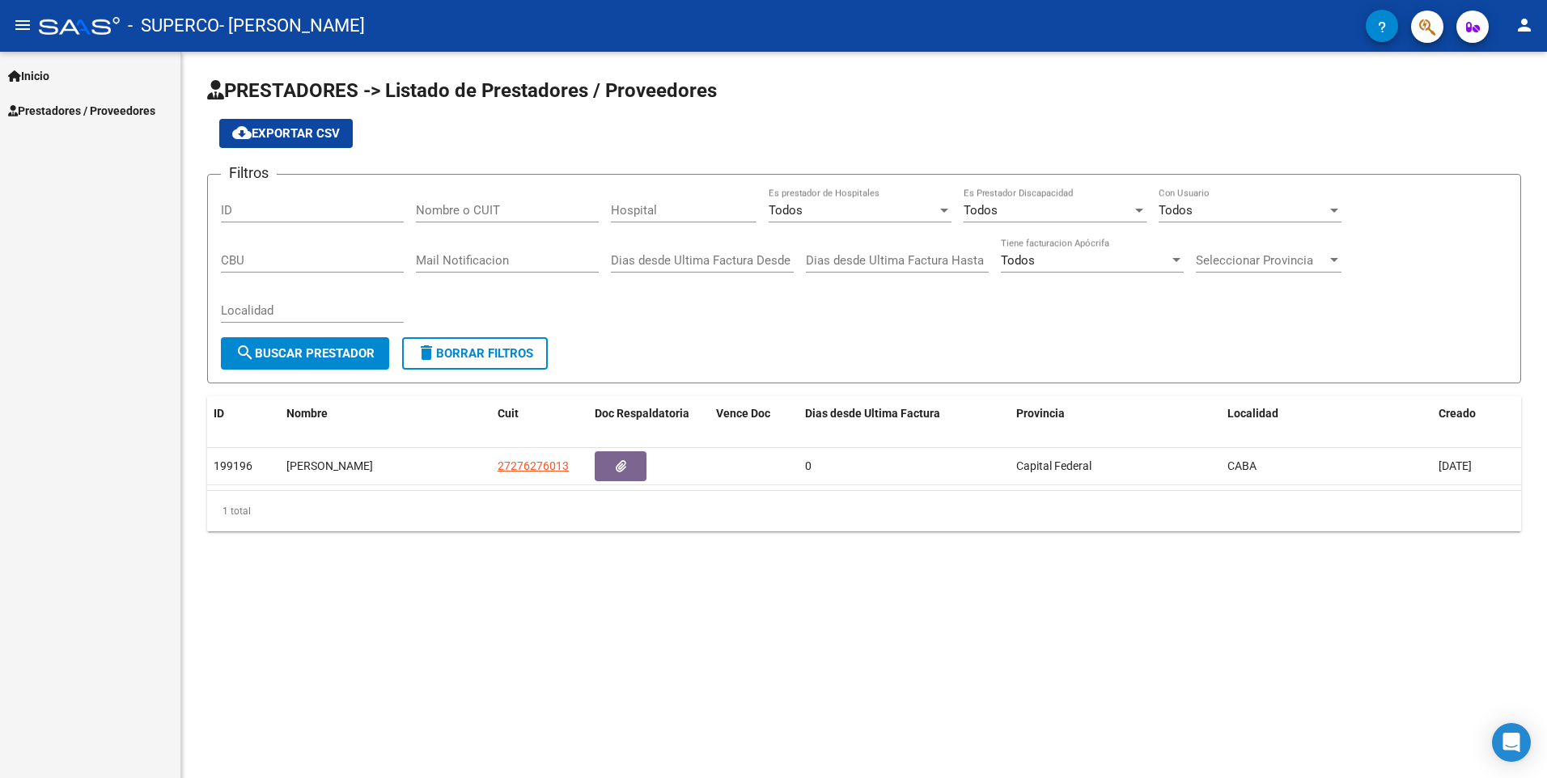
click at [130, 104] on span "Prestadores / Proveedores" at bounding box center [81, 111] width 147 height 18
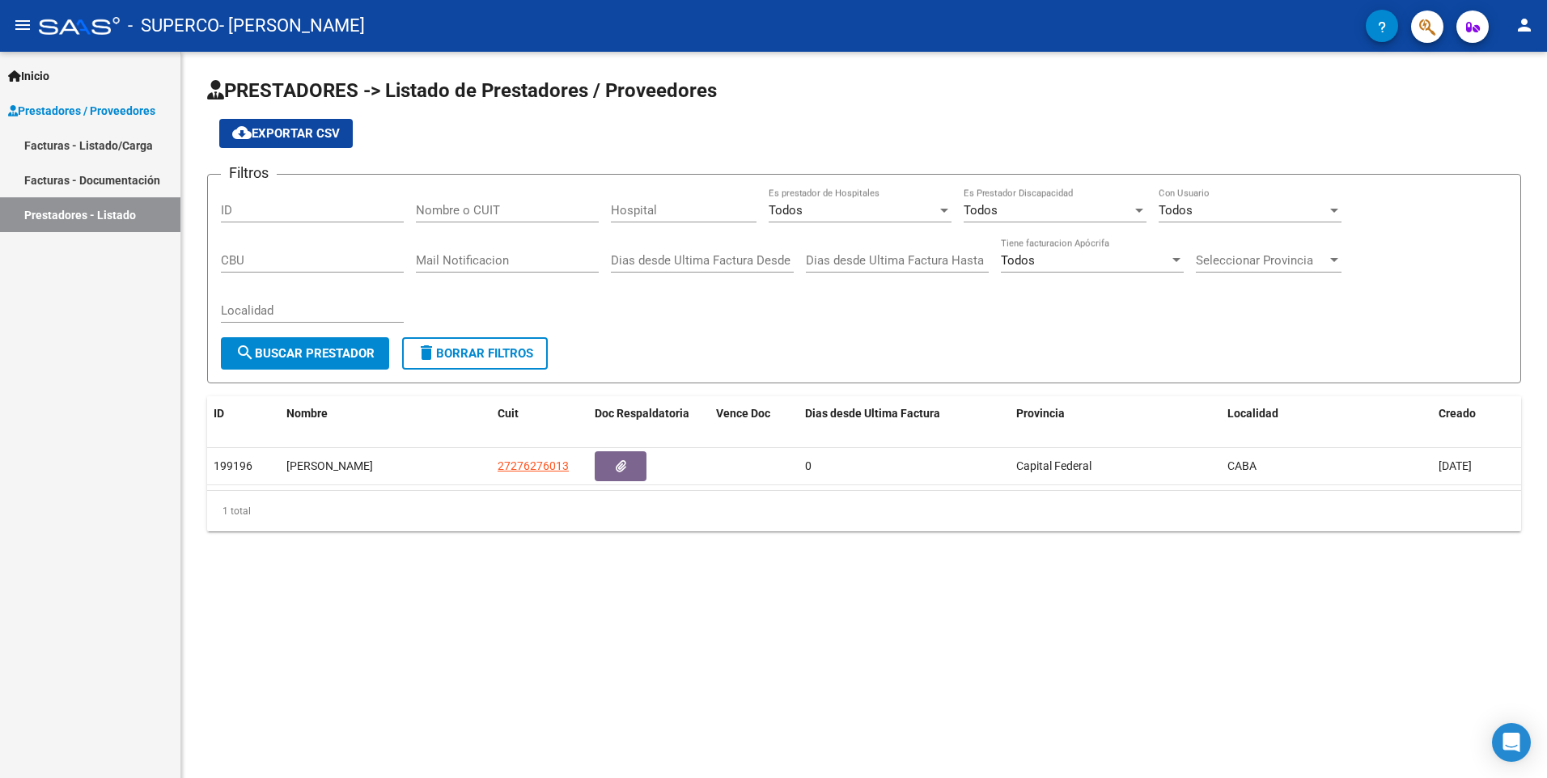
click at [113, 148] on link "Facturas - Listado/Carga" at bounding box center [90, 145] width 180 height 35
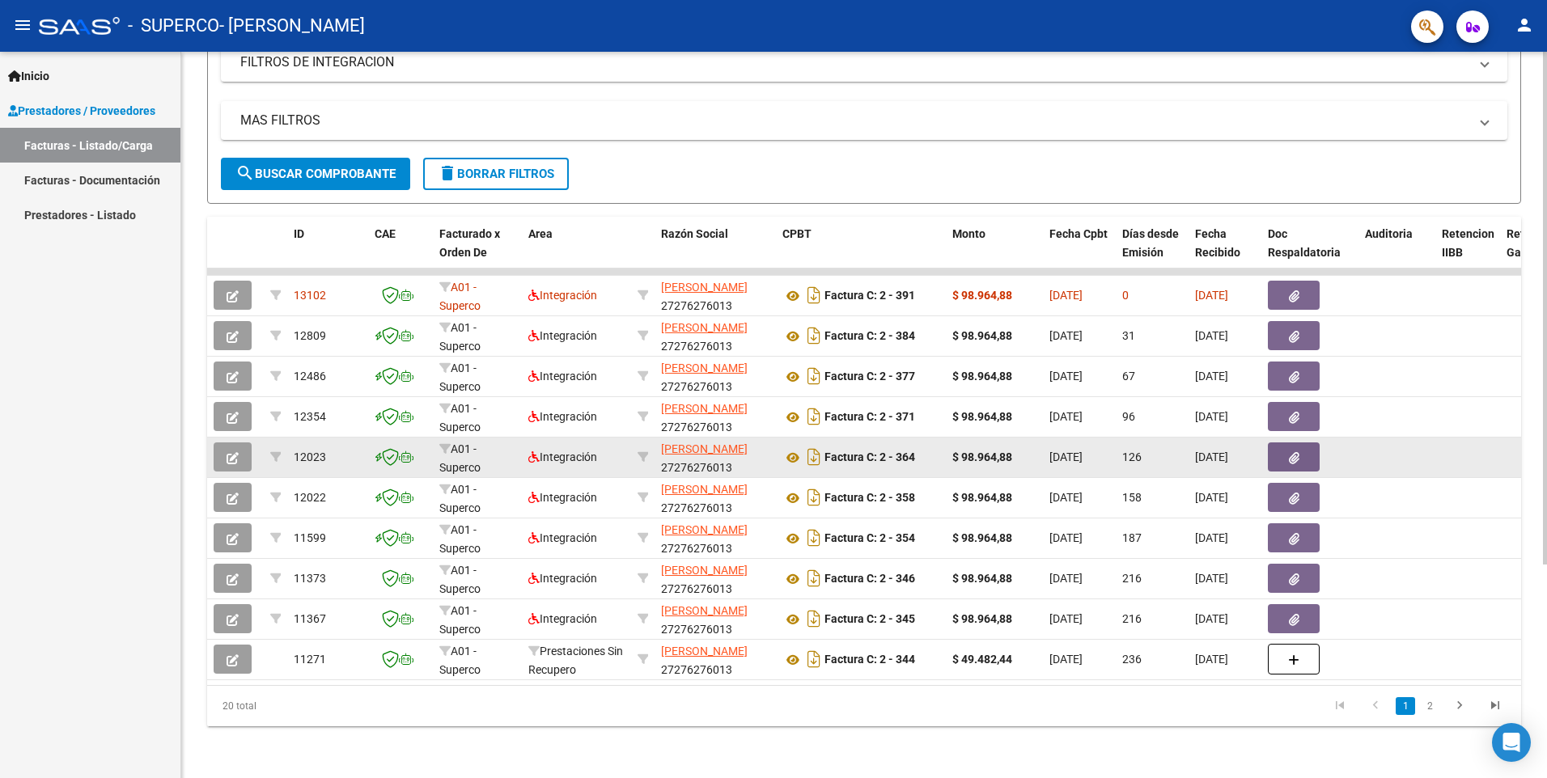
scroll to position [303, 0]
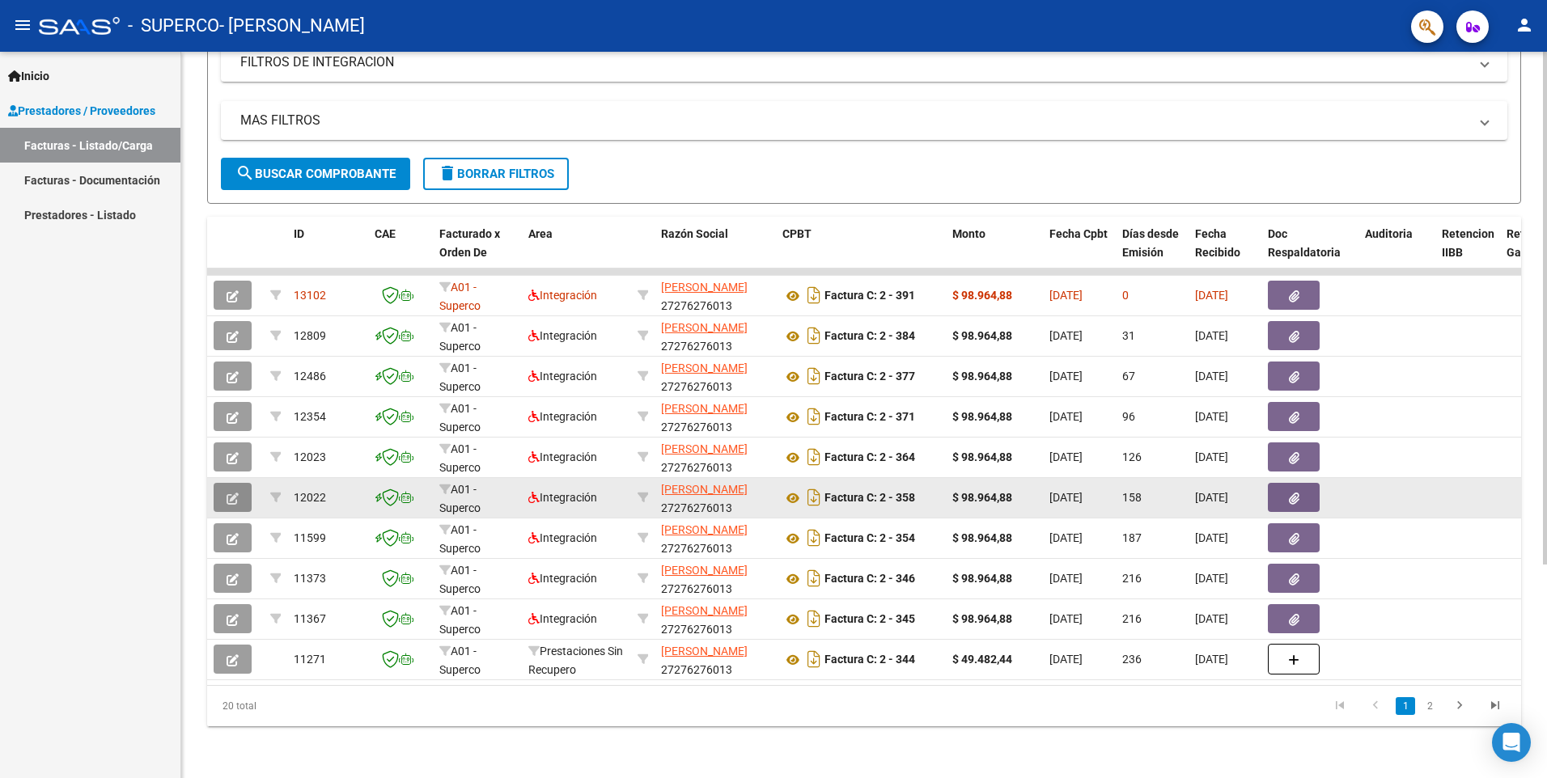
click at [222, 488] on button "button" at bounding box center [233, 497] width 38 height 29
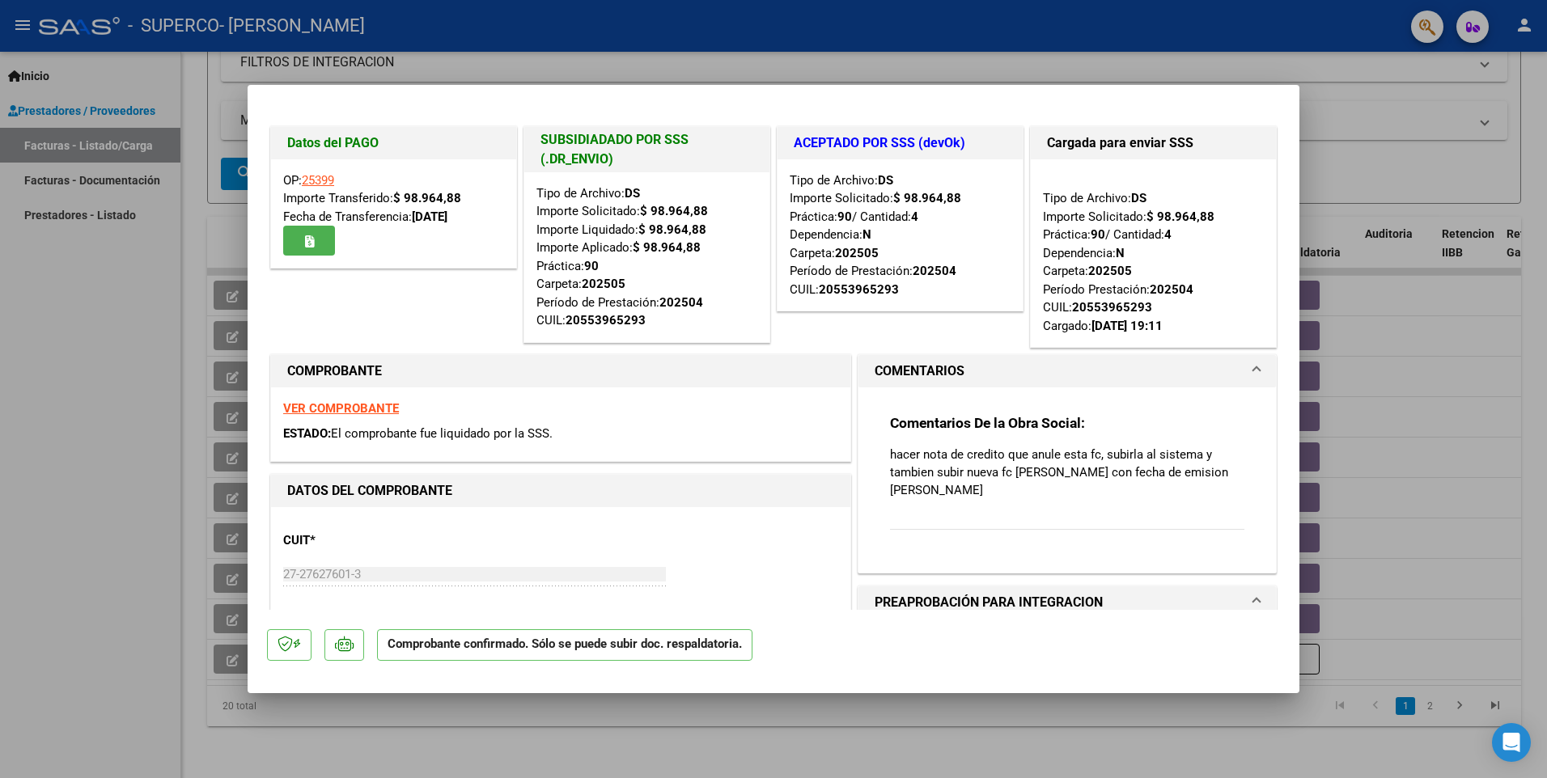
click at [816, 350] on div at bounding box center [773, 389] width 1547 height 778
type input "$ 0,00"
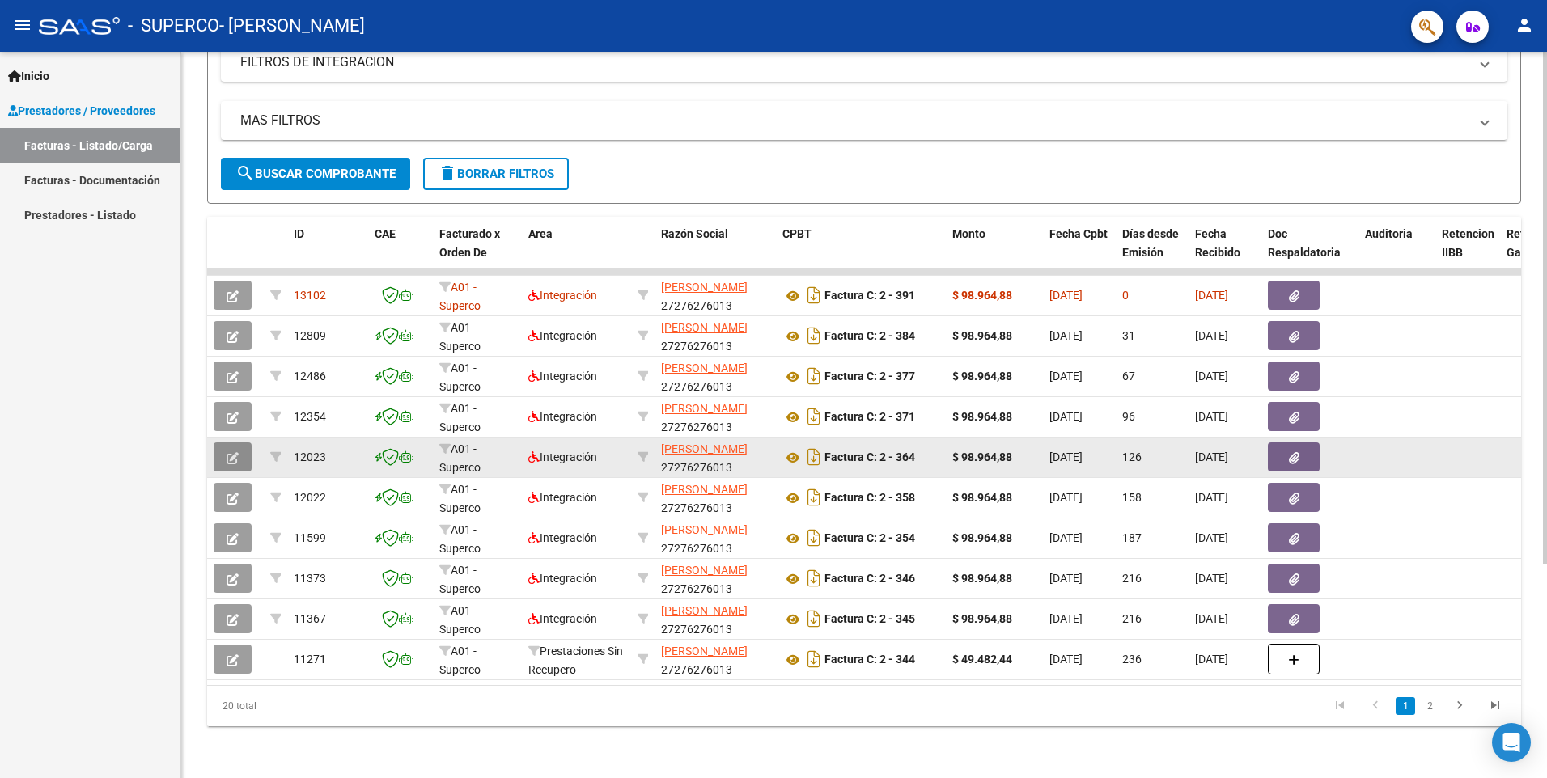
click at [224, 443] on button "button" at bounding box center [233, 457] width 38 height 29
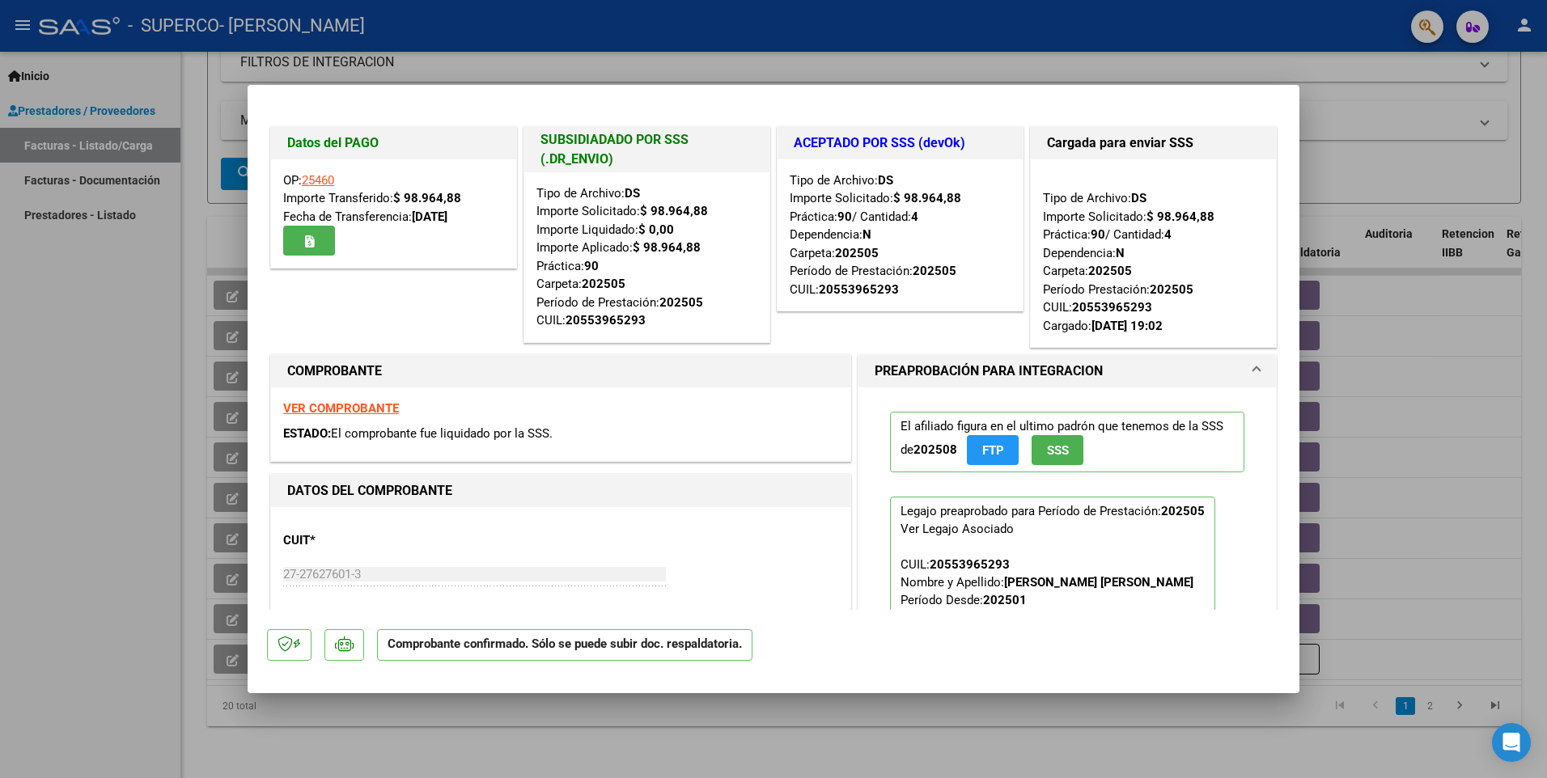
click at [816, 87] on div at bounding box center [773, 389] width 1547 height 778
type input "$ 0,00"
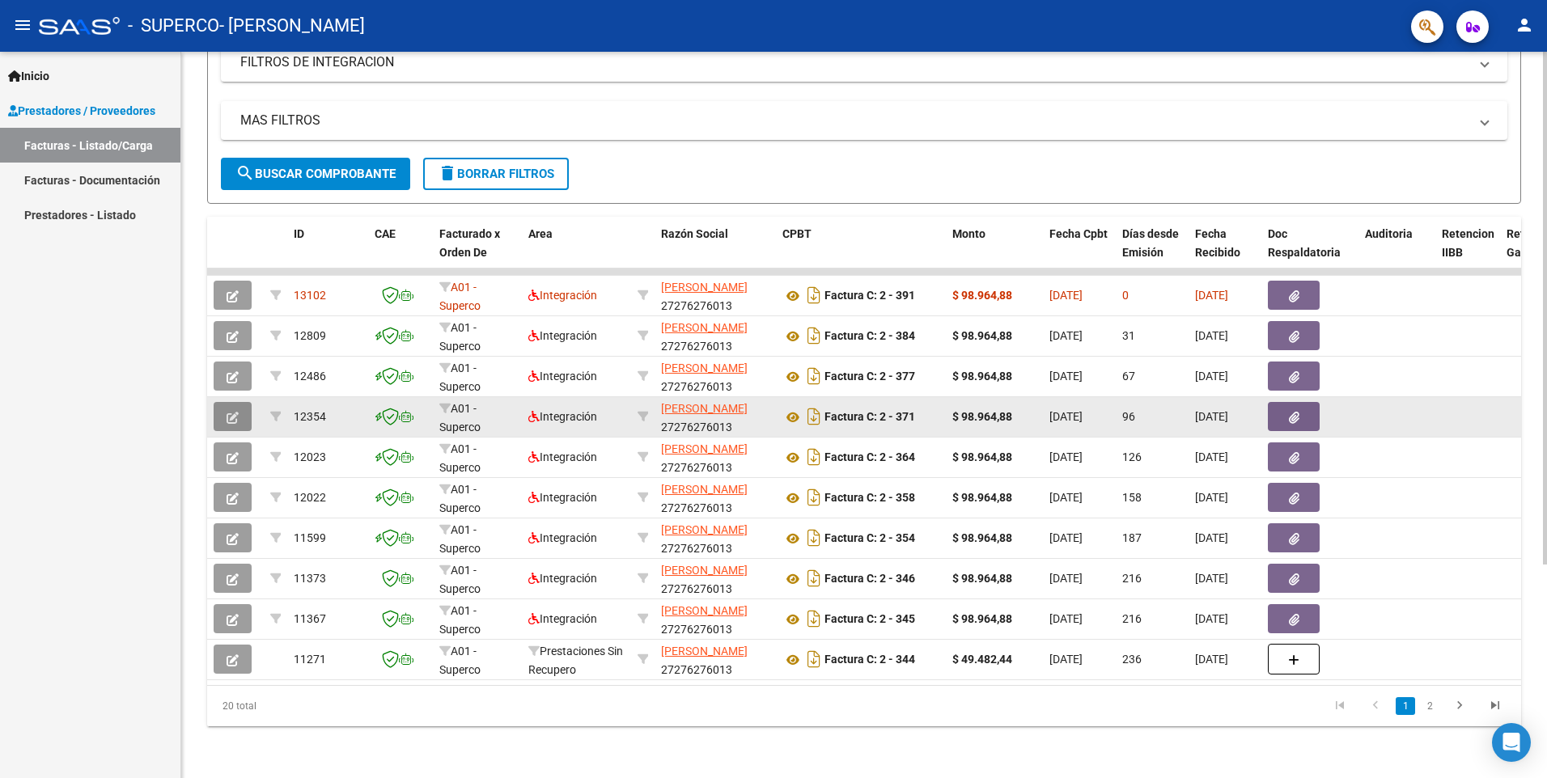
click at [226, 402] on button "button" at bounding box center [233, 416] width 38 height 29
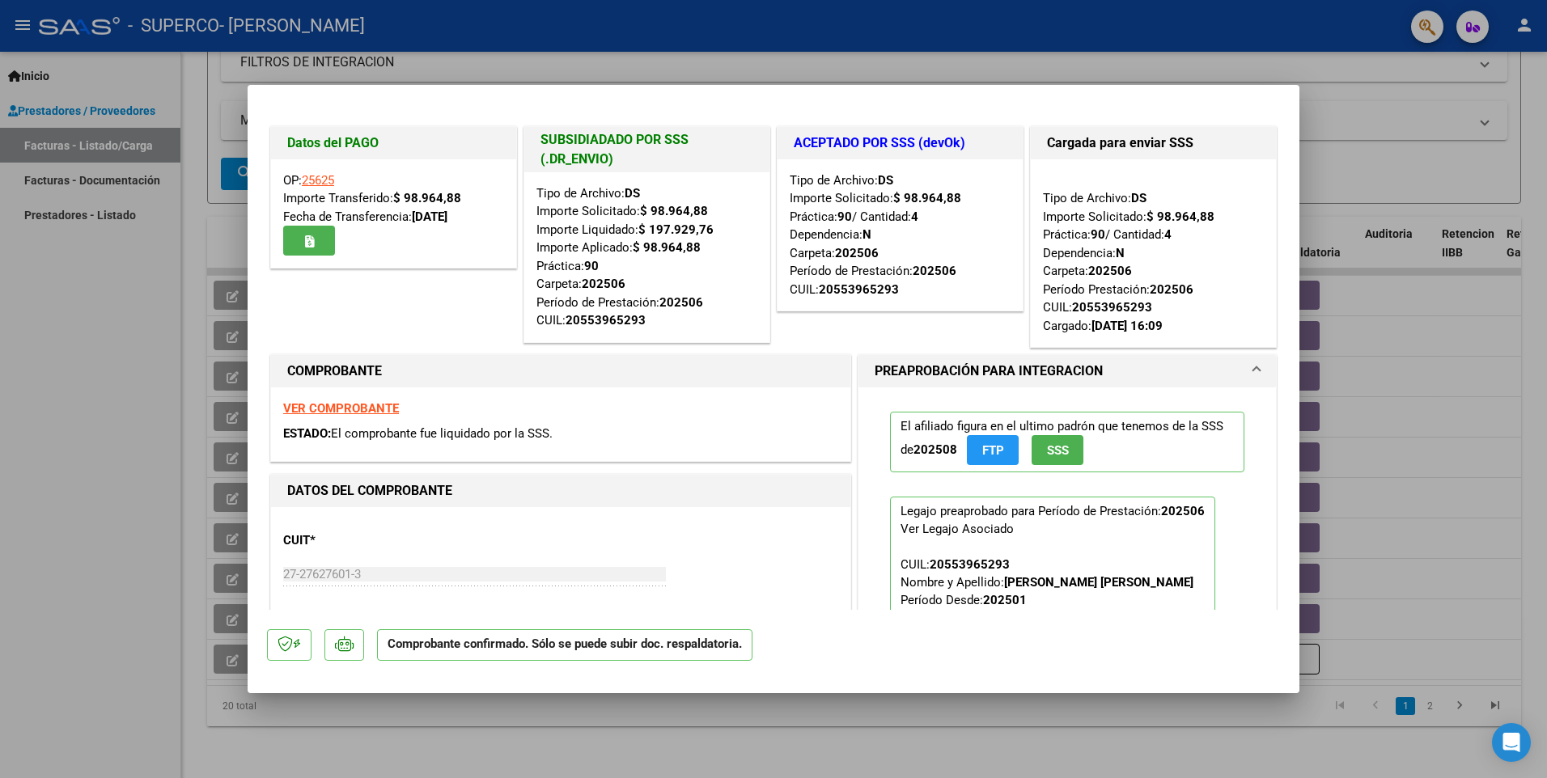
click at [816, 218] on div at bounding box center [773, 389] width 1547 height 778
type input "$ 0,00"
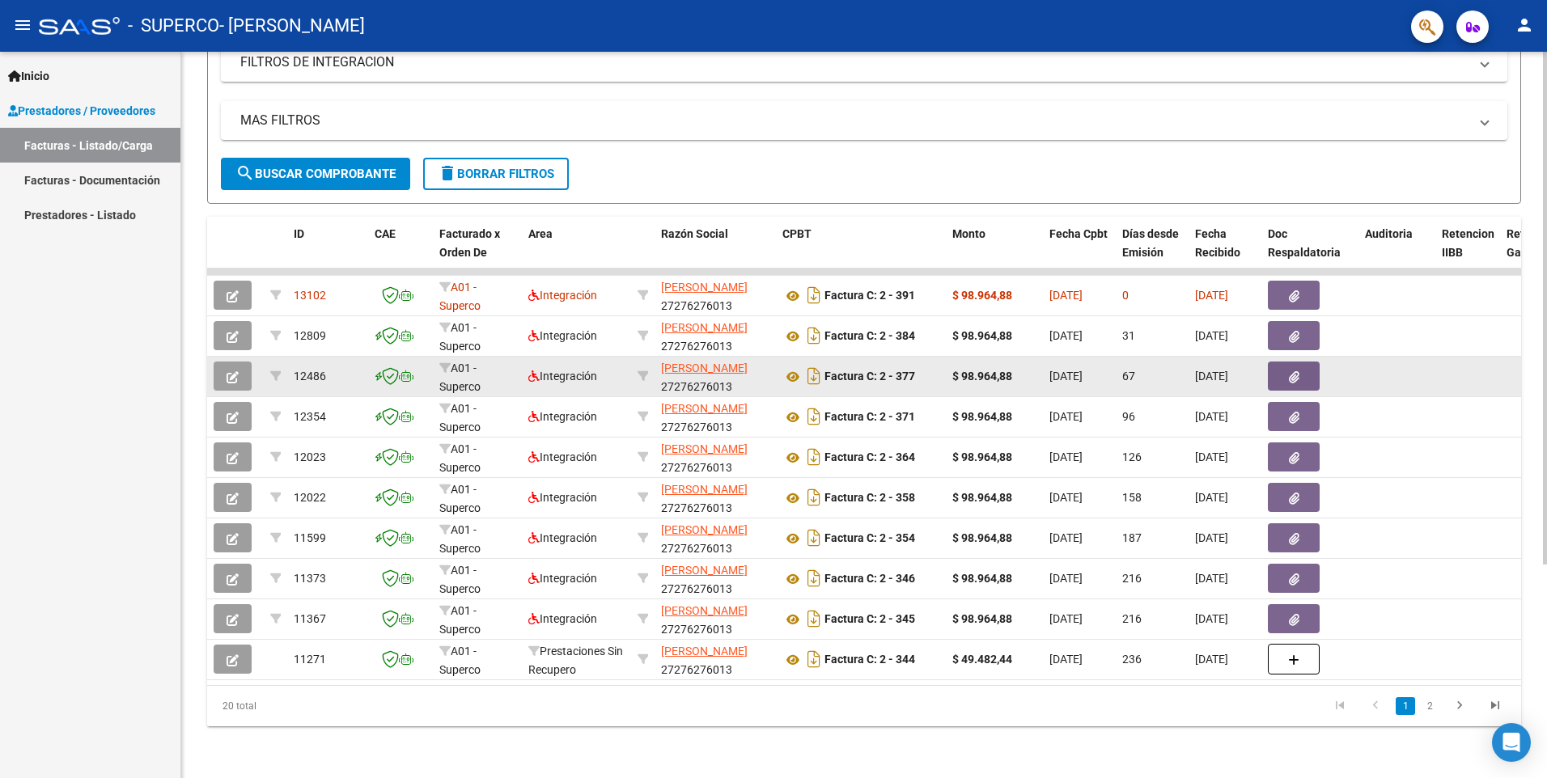
click at [230, 371] on icon "button" at bounding box center [233, 377] width 12 height 12
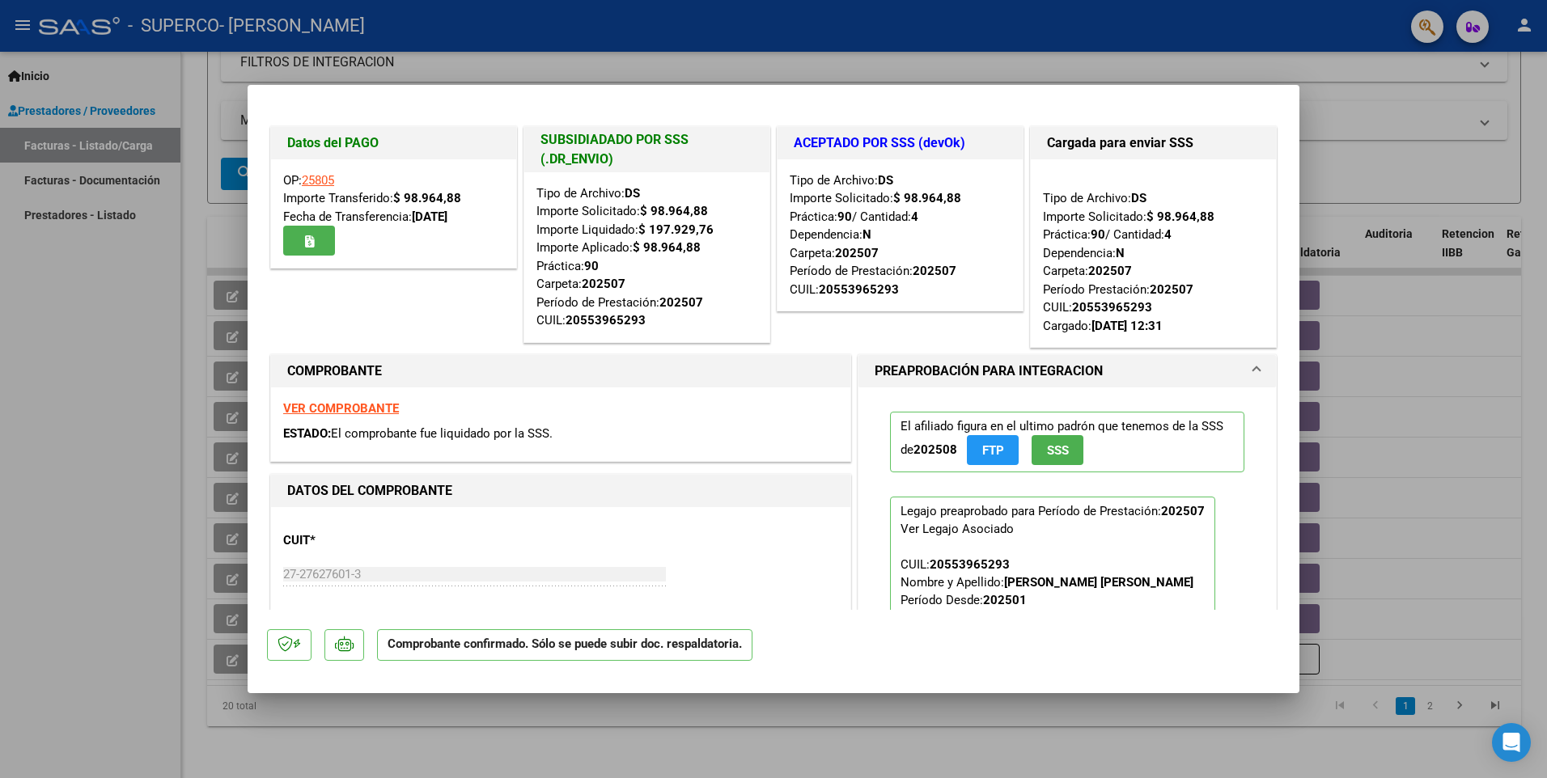
click at [816, 227] on div at bounding box center [773, 389] width 1547 height 778
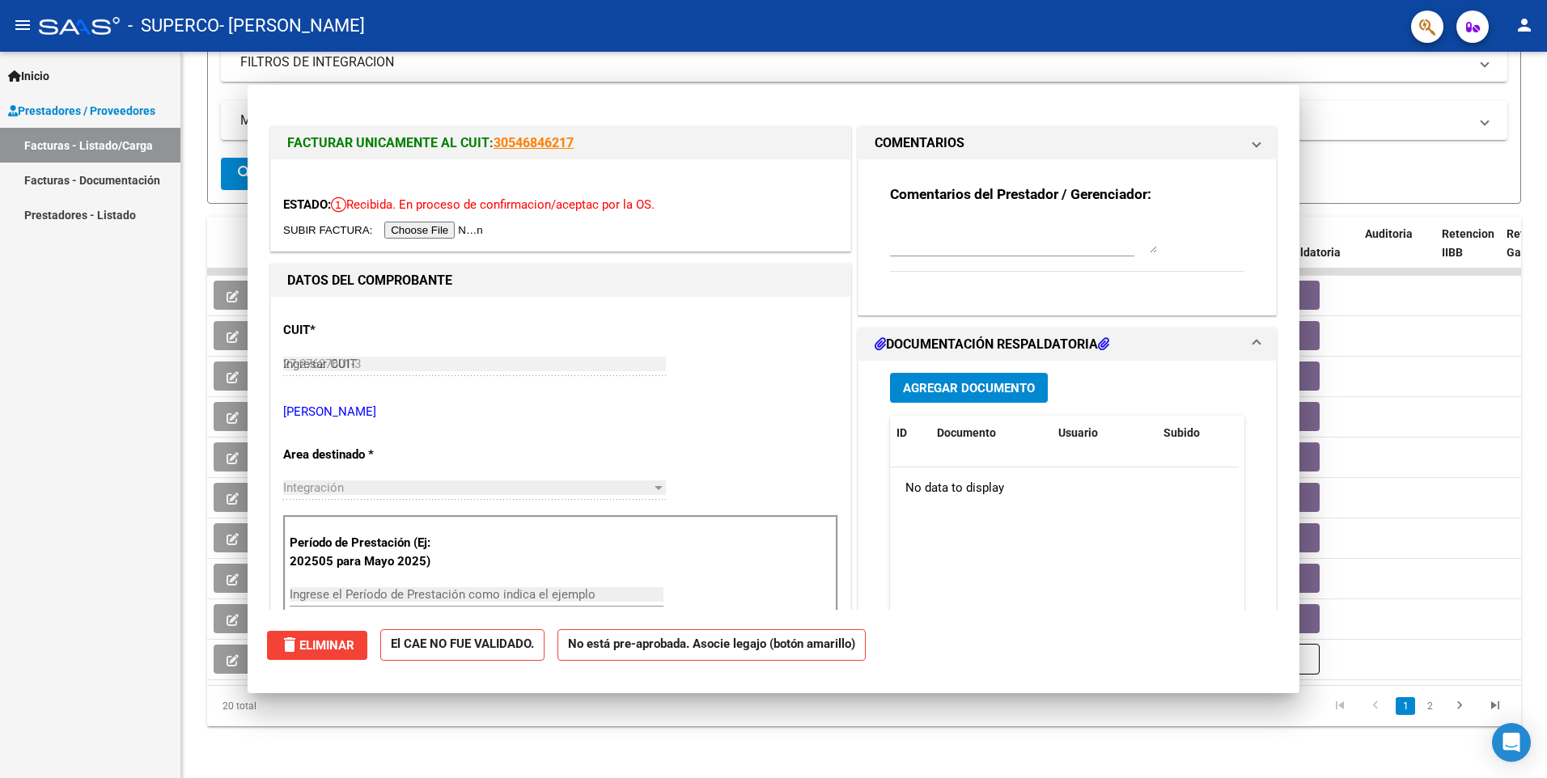
type input "$ 0,00"
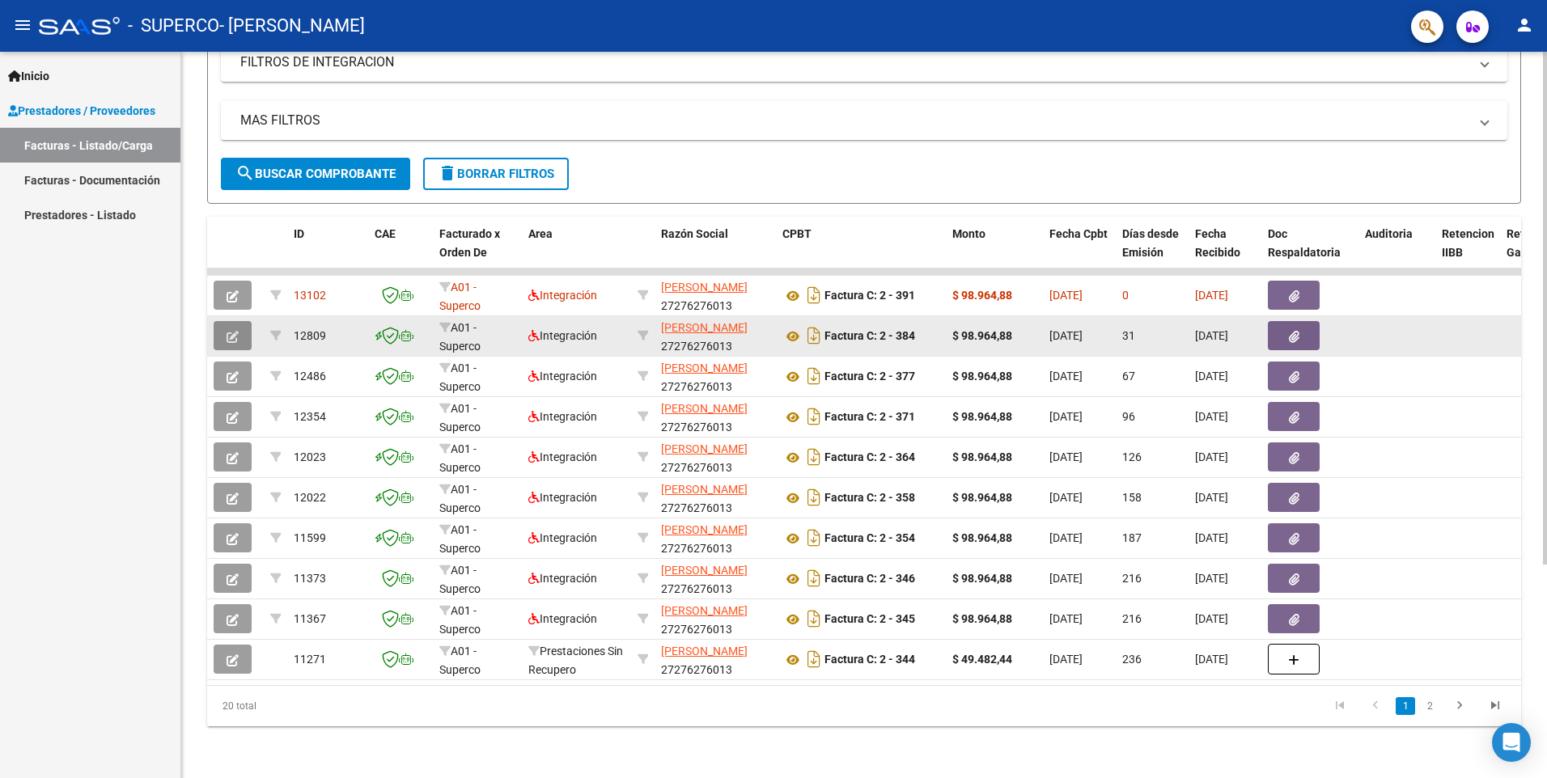
click at [224, 321] on button "button" at bounding box center [233, 335] width 38 height 29
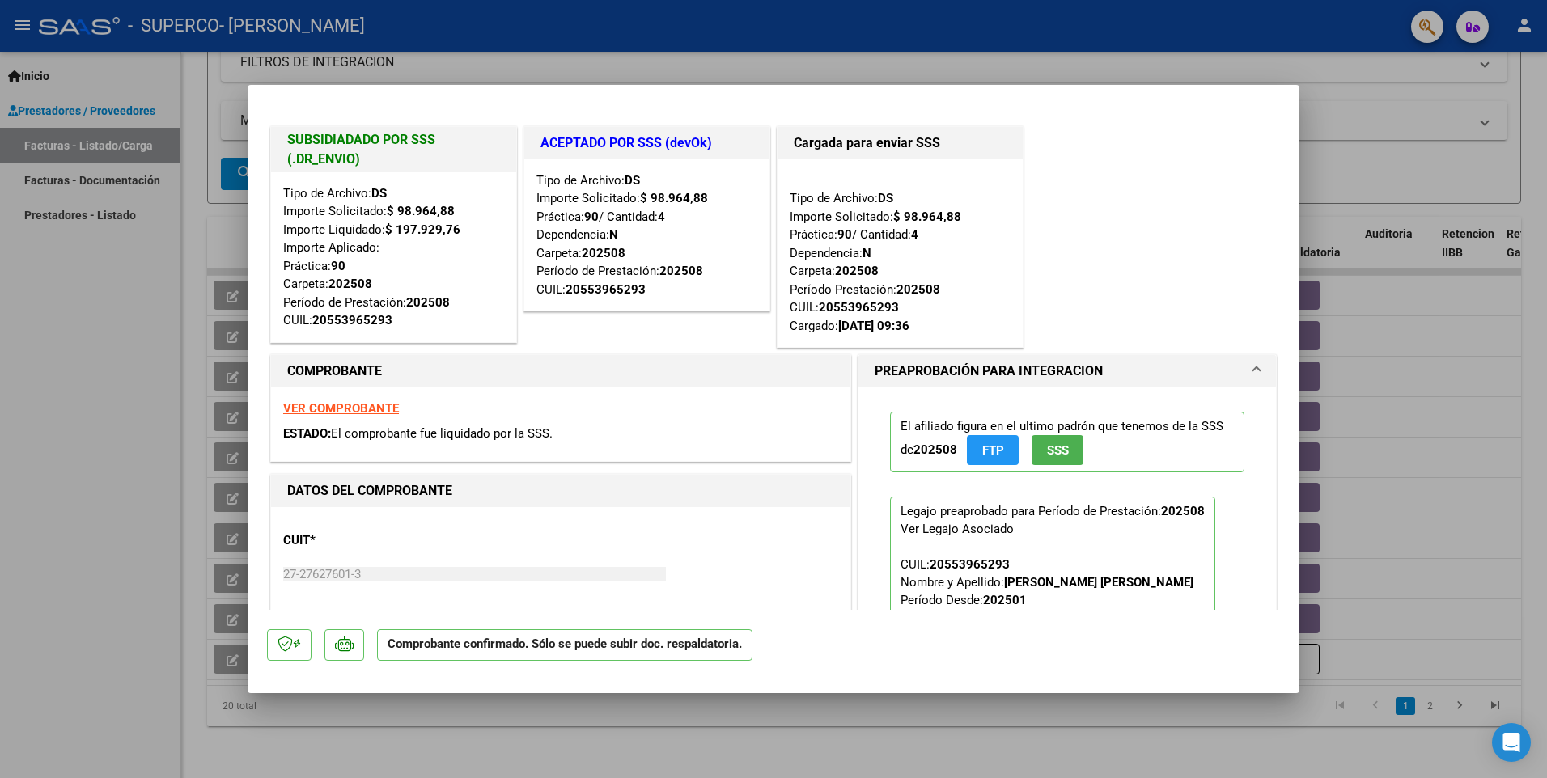
click at [816, 300] on div at bounding box center [773, 389] width 1547 height 778
type input "$ 0,00"
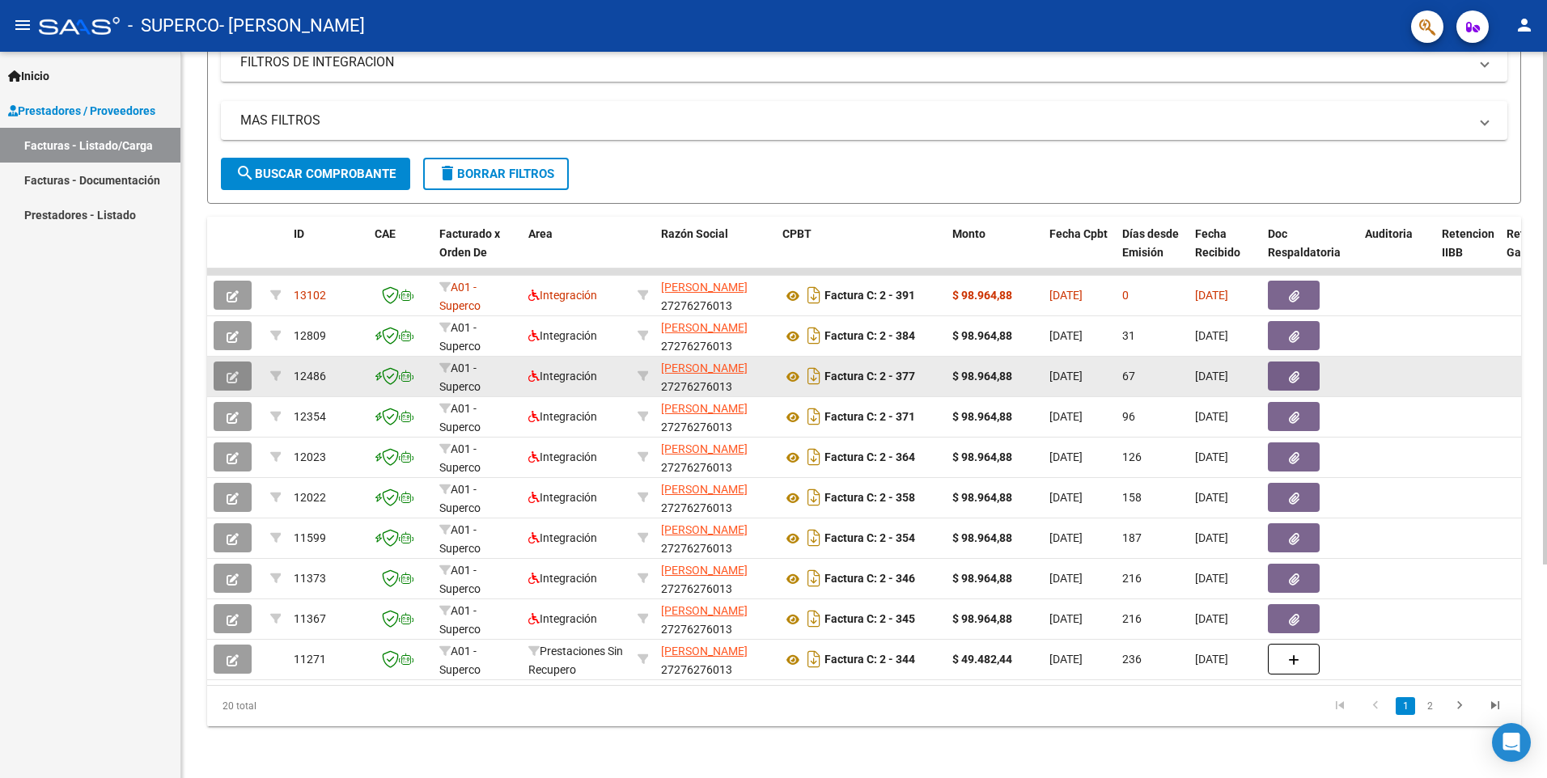
click at [228, 362] on button "button" at bounding box center [233, 376] width 38 height 29
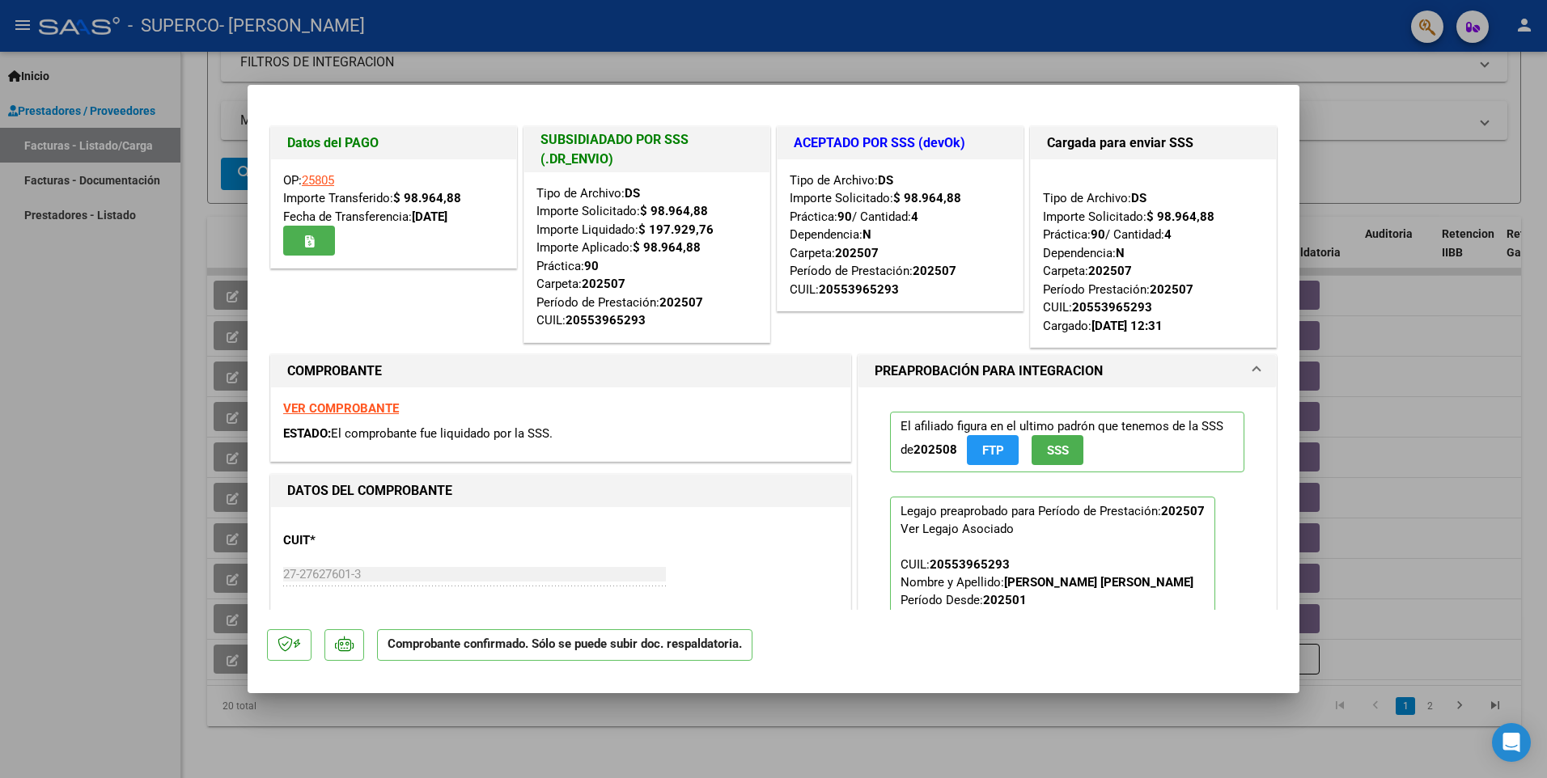
click at [816, 182] on div at bounding box center [773, 389] width 1547 height 778
type input "$ 0,00"
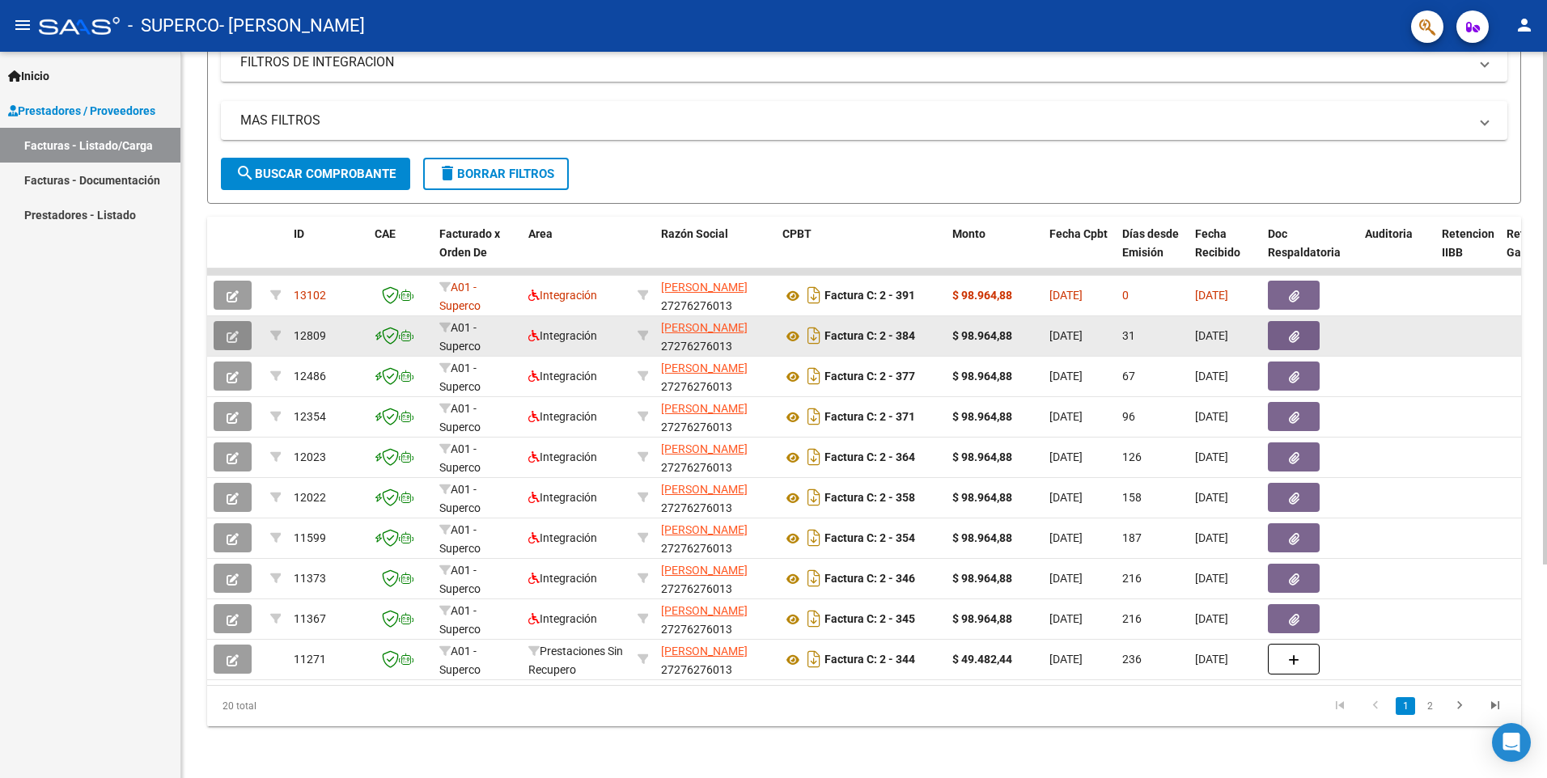
click at [236, 329] on span "button" at bounding box center [233, 336] width 12 height 15
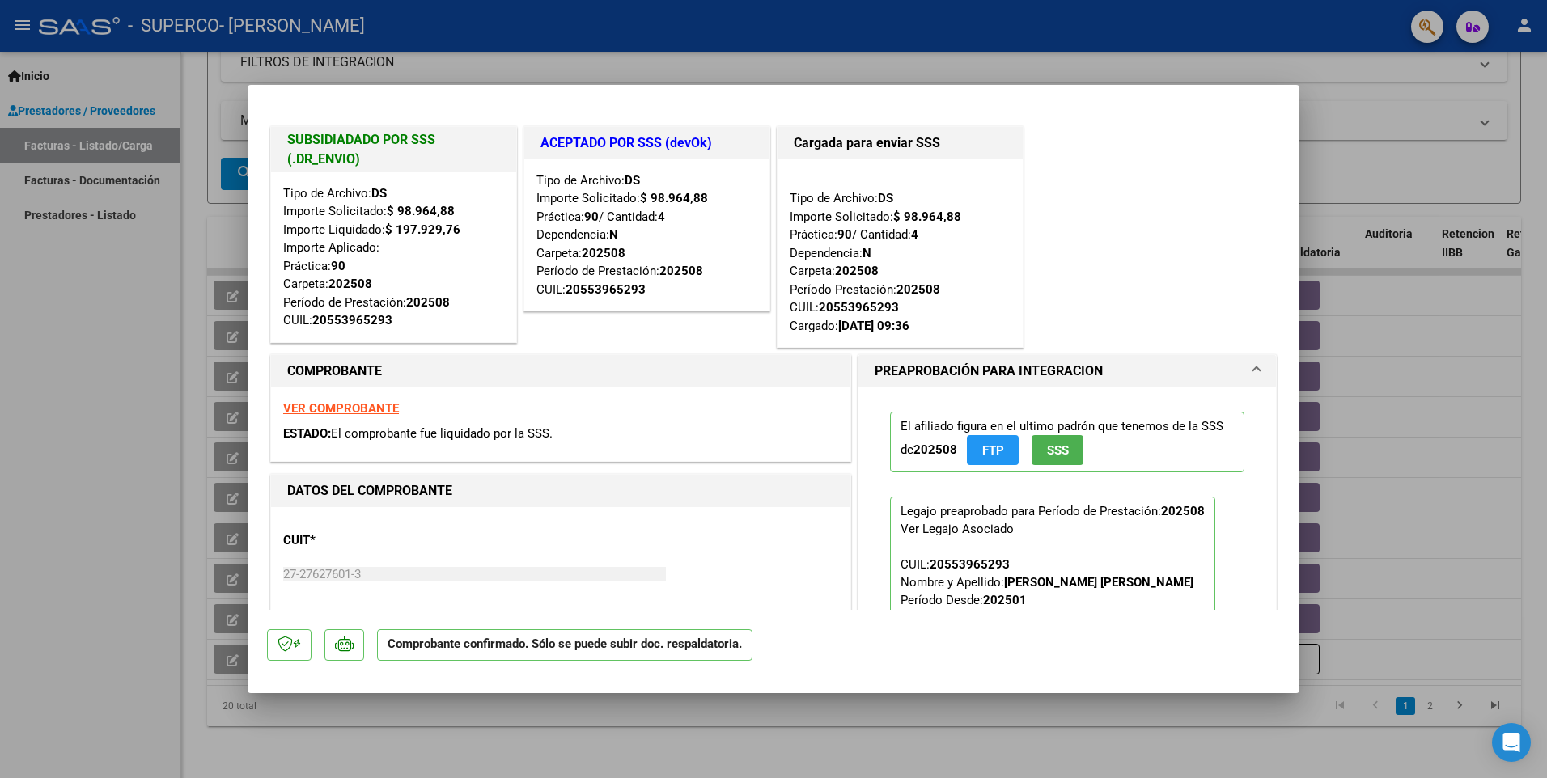
click at [816, 197] on mat-dialog-content "SUBSIDIADADO POR SSS (.DR_ENVIO) Tipo de Archivo: DS Importe Solicitado: $ 98.9…" at bounding box center [774, 357] width 1052 height 506
click at [816, 194] on div at bounding box center [773, 389] width 1547 height 778
type input "$ 0,00"
